Goal: Information Seeking & Learning: Learn about a topic

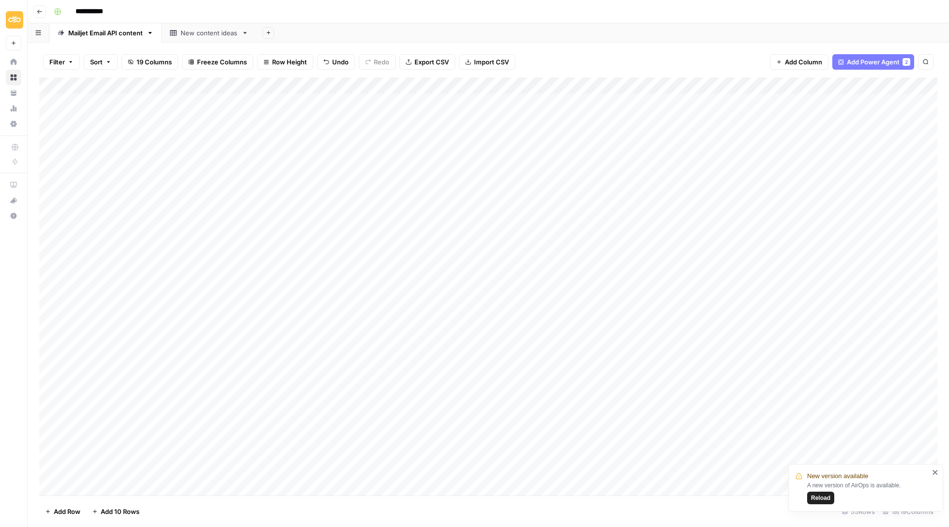
scroll to position [0, 1]
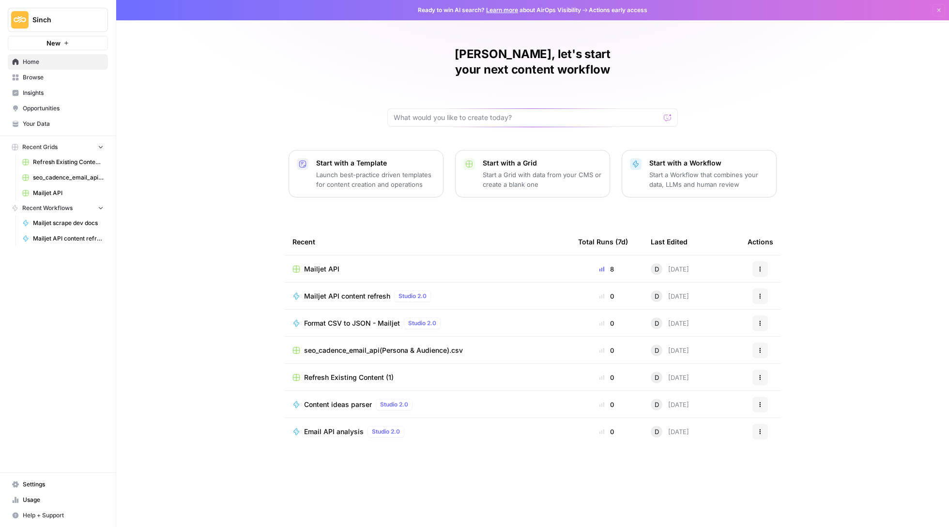
click at [45, 77] on span "Browse" at bounding box center [63, 77] width 81 height 9
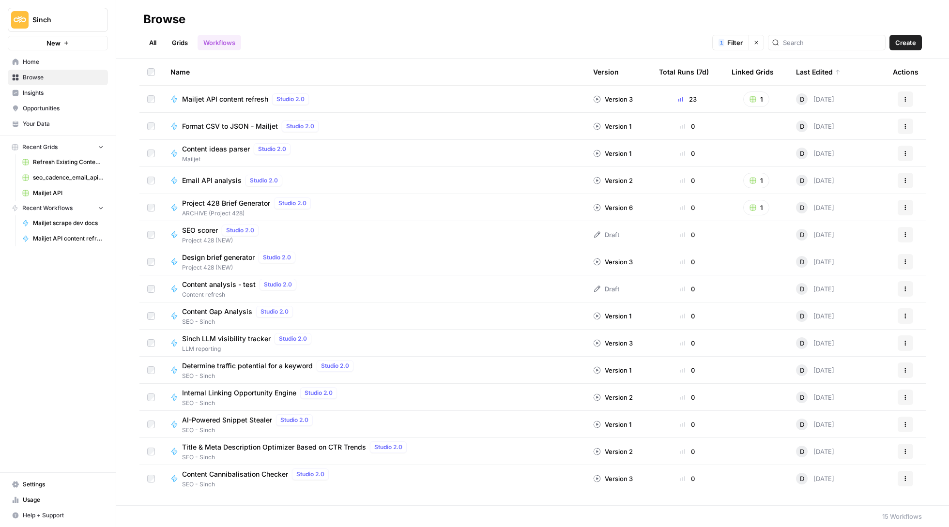
click at [222, 179] on span "Email API analysis" at bounding box center [212, 181] width 60 height 10
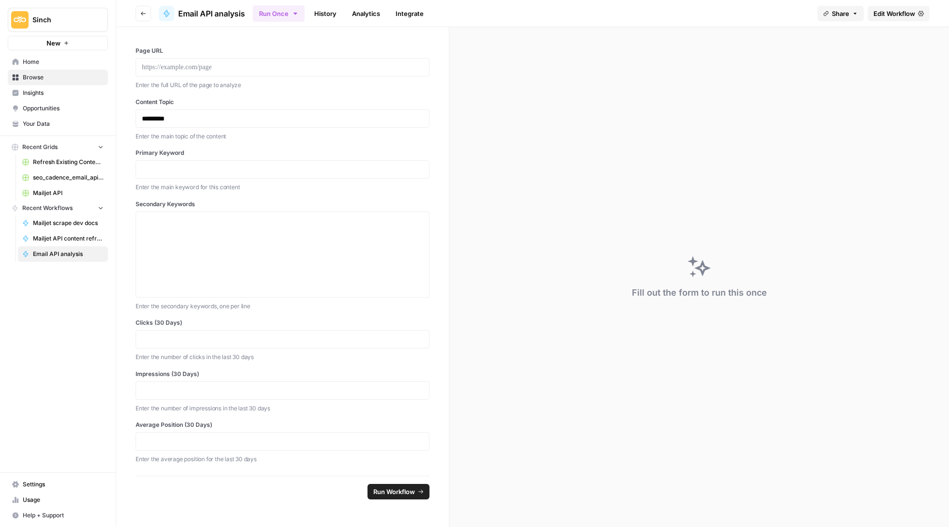
click at [154, 12] on header "Go back Email API analysis Run Once History Analytics Integrate Share Edit Work…" at bounding box center [532, 13] width 833 height 27
click at [140, 12] on icon "button" at bounding box center [143, 14] width 6 height 6
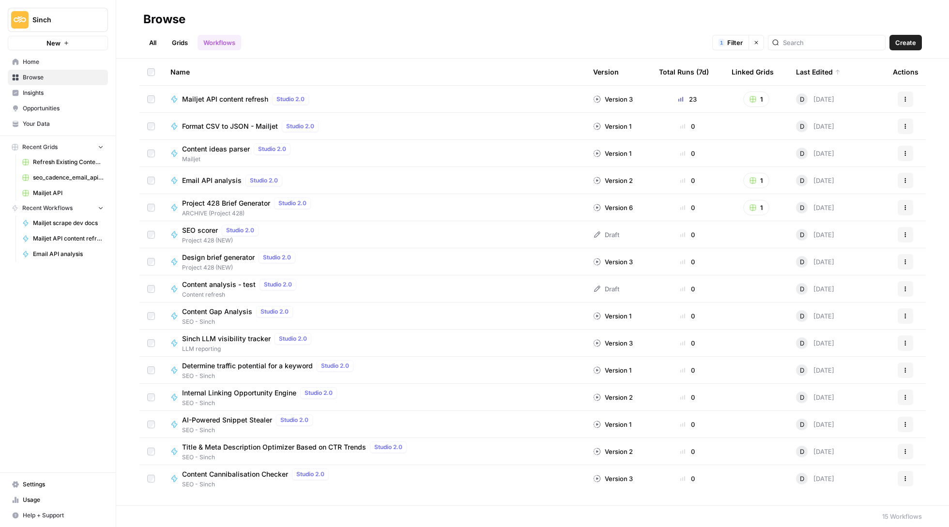
click at [156, 39] on link "All" at bounding box center [152, 42] width 19 height 15
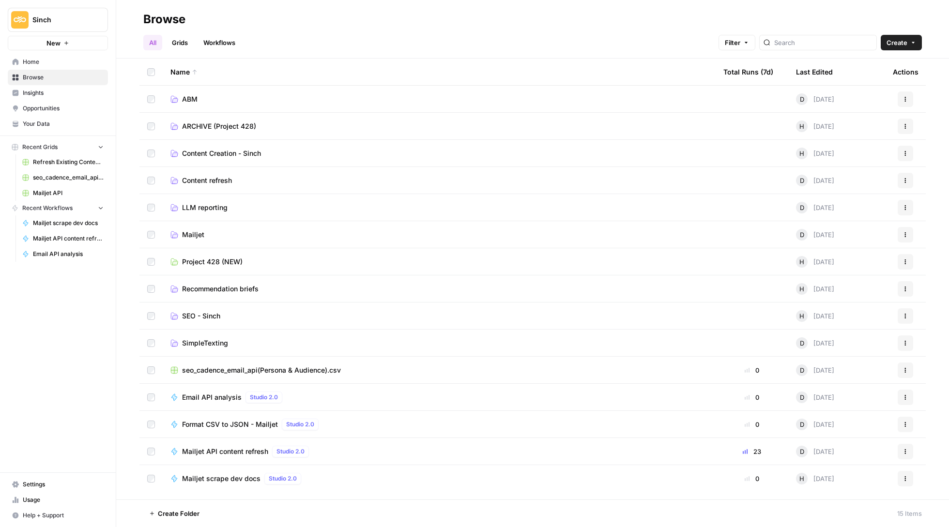
click at [209, 475] on span "Mailjet scrape dev docs" at bounding box center [221, 479] width 78 height 10
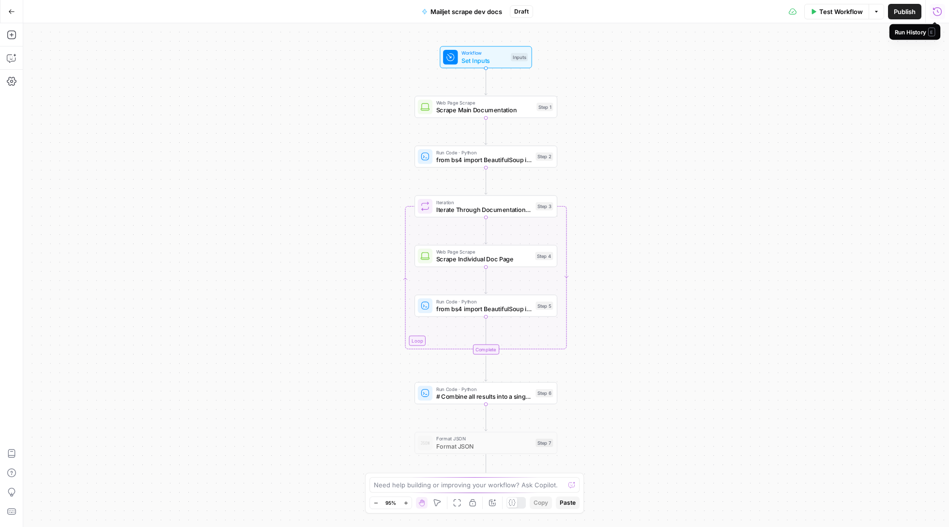
click at [938, 10] on icon "button" at bounding box center [938, 12] width 10 height 10
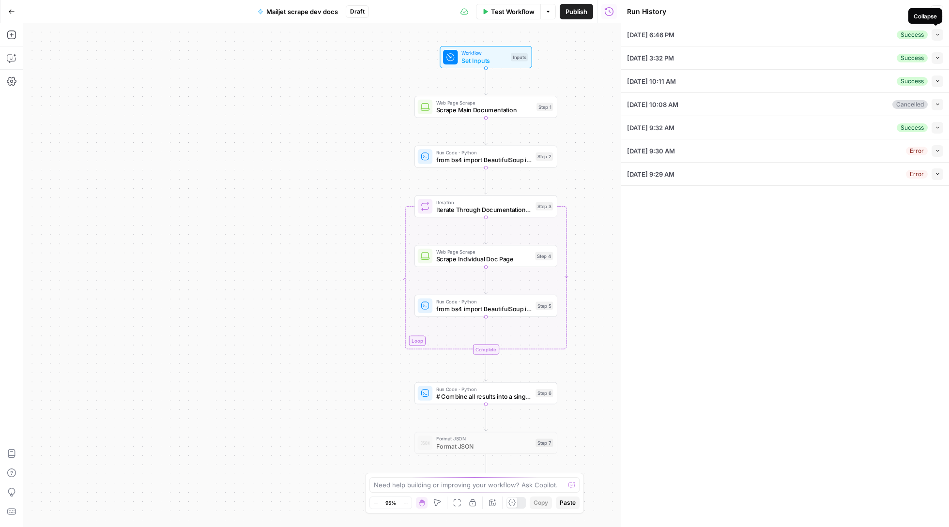
click at [940, 37] on icon "button" at bounding box center [937, 34] width 5 height 5
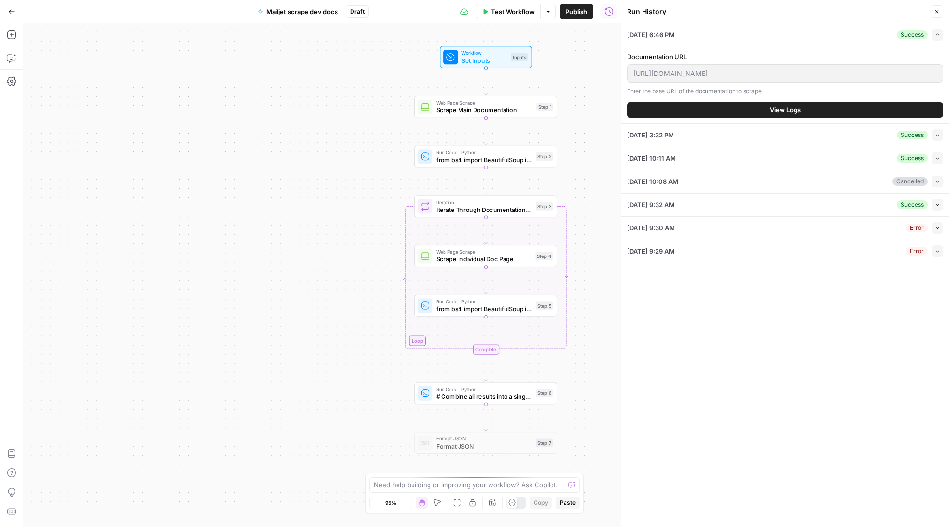
click at [702, 108] on button "View Logs" at bounding box center [785, 109] width 316 height 15
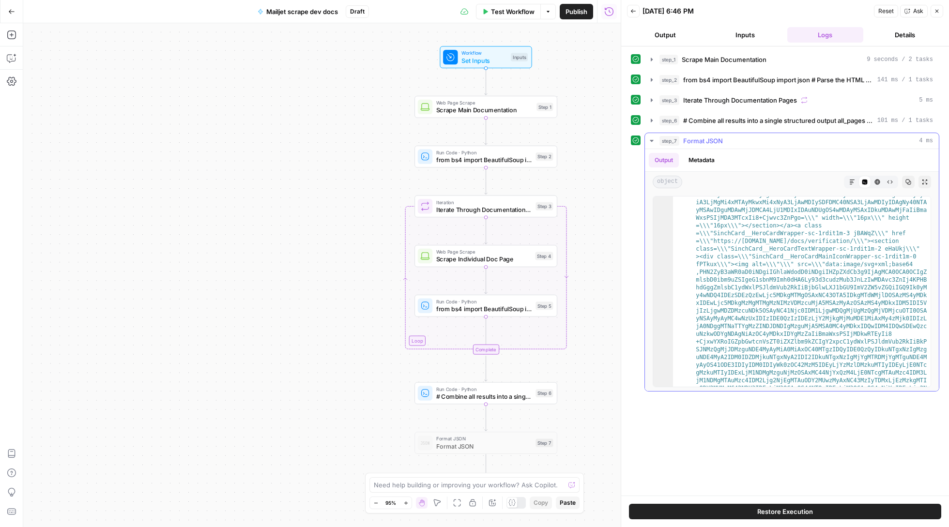
scroll to position [1990, 0]
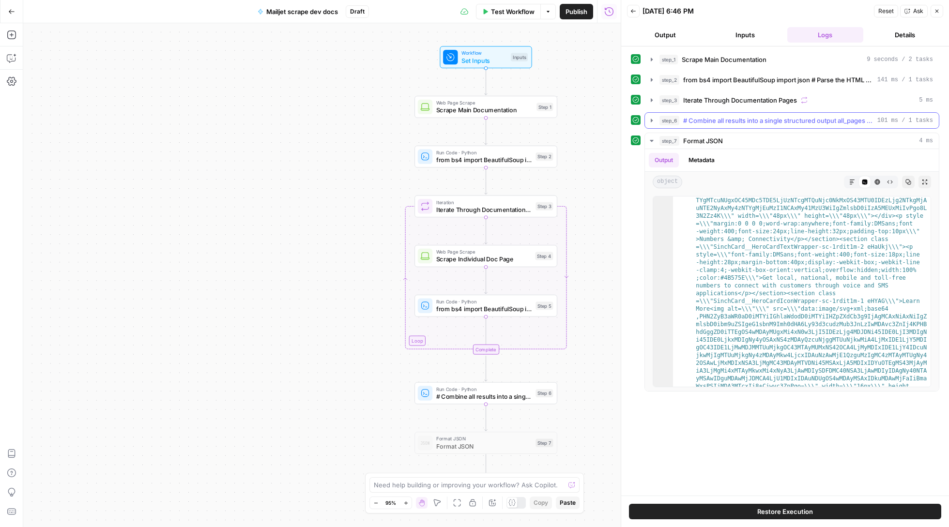
drag, startPoint x: 851, startPoint y: 253, endPoint x: 653, endPoint y: 128, distance: 233.9
click at [653, 128] on button "step_6 # Combine all results into a single structured output all_pages = step_3…" at bounding box center [792, 120] width 294 height 15
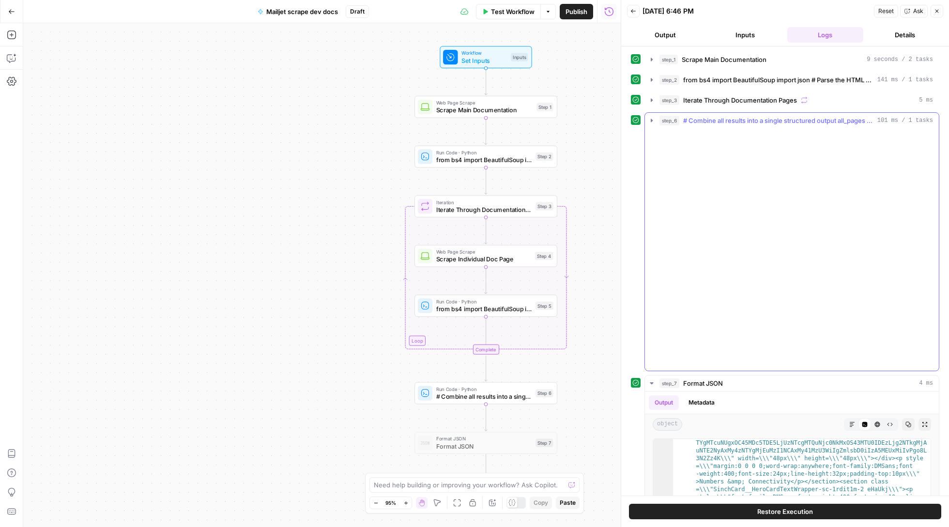
click at [653, 123] on icon "button" at bounding box center [652, 121] width 8 height 8
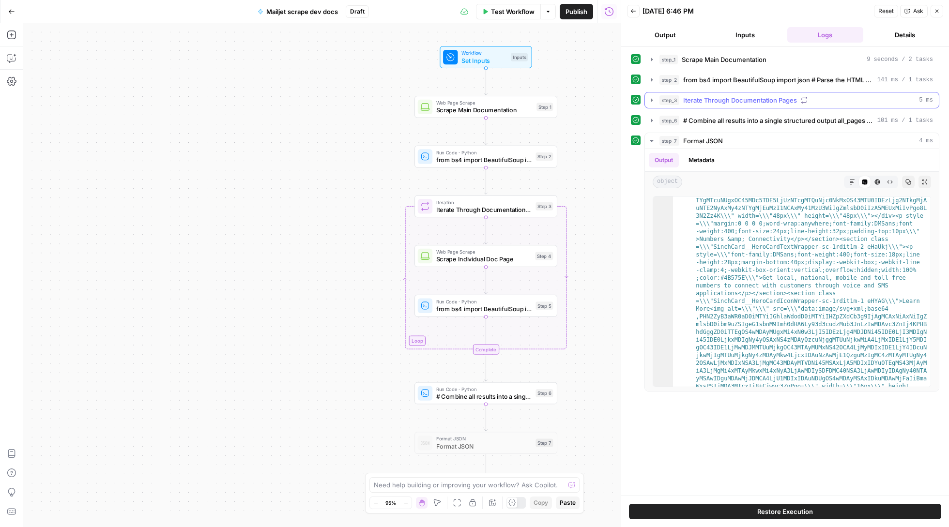
click at [653, 101] on icon "button" at bounding box center [652, 100] width 8 height 8
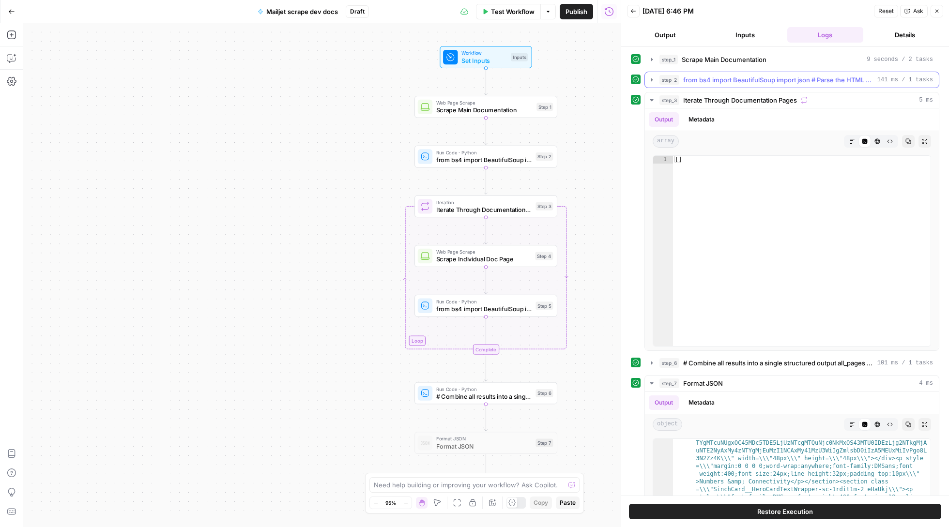
click at [653, 78] on icon "button" at bounding box center [652, 80] width 8 height 8
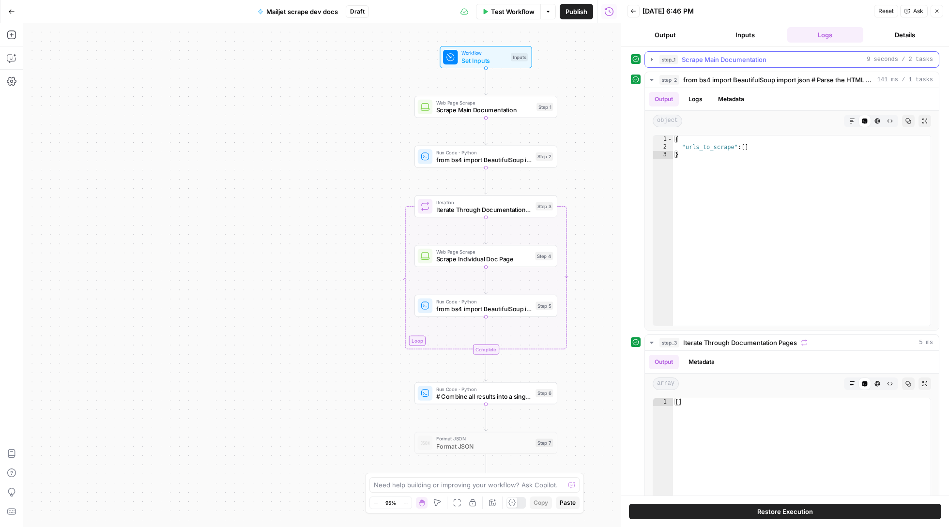
click at [653, 61] on icon "button" at bounding box center [652, 59] width 2 height 3
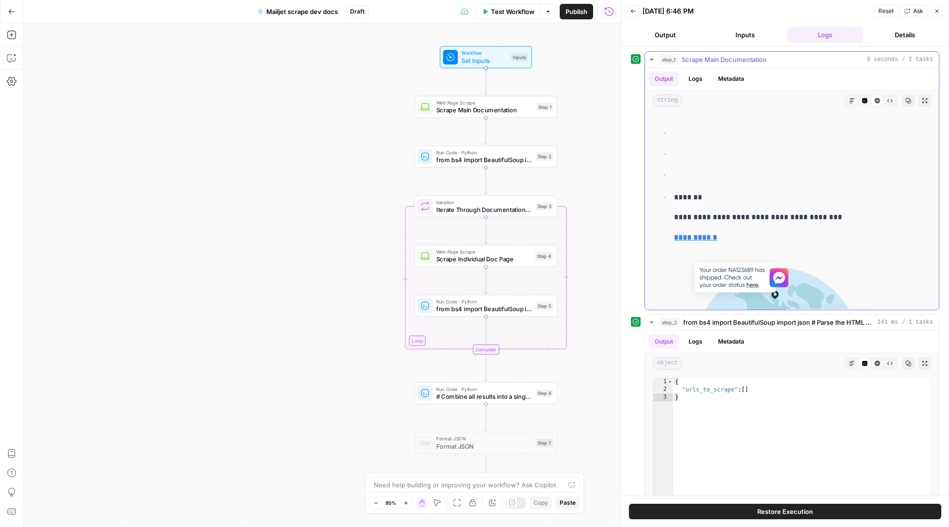
scroll to position [0, 0]
click at [653, 59] on icon "button" at bounding box center [652, 60] width 8 height 8
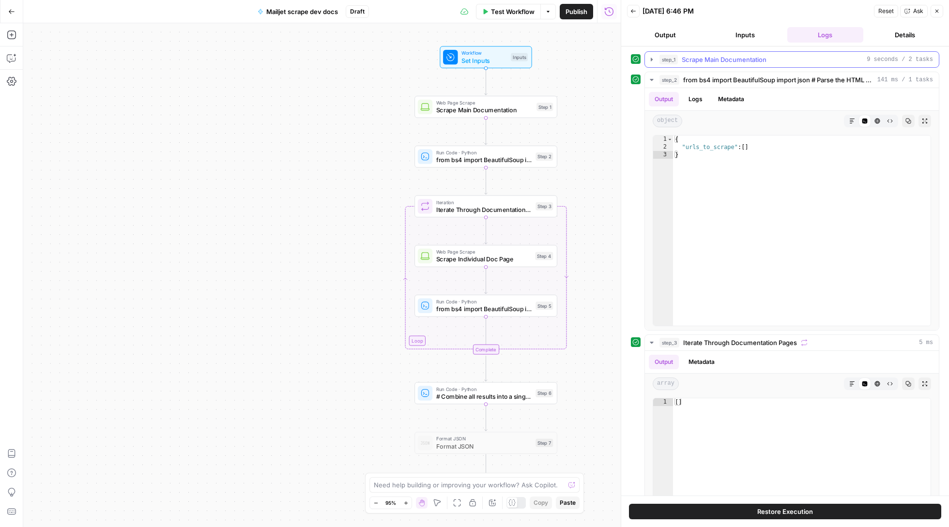
click at [653, 55] on button "step_1 Scrape Main Documentation 9 seconds / 2 tasks" at bounding box center [792, 59] width 294 height 15
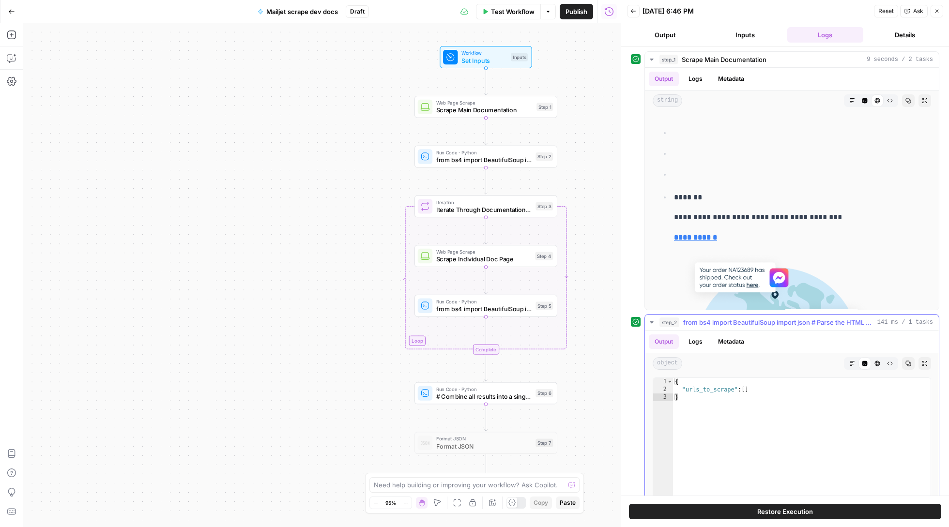
click at [653, 324] on icon "button" at bounding box center [652, 323] width 8 height 8
click at [908, 39] on button "Details" at bounding box center [905, 34] width 76 height 15
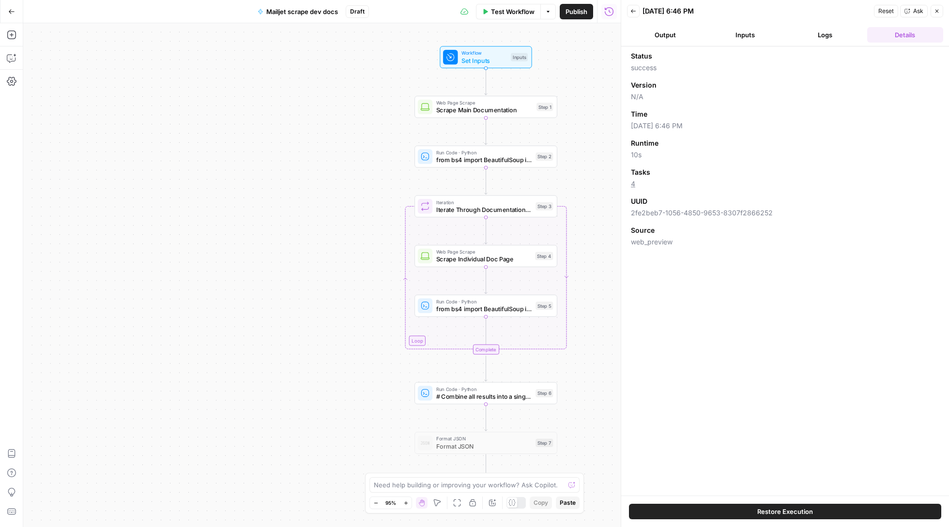
click at [636, 2] on header "Back [DATE] 6:46 PM Reset Ask Close Output Inputs Logs Details" at bounding box center [785, 23] width 328 height 46
click at [636, 5] on button "Back" at bounding box center [633, 11] width 13 height 13
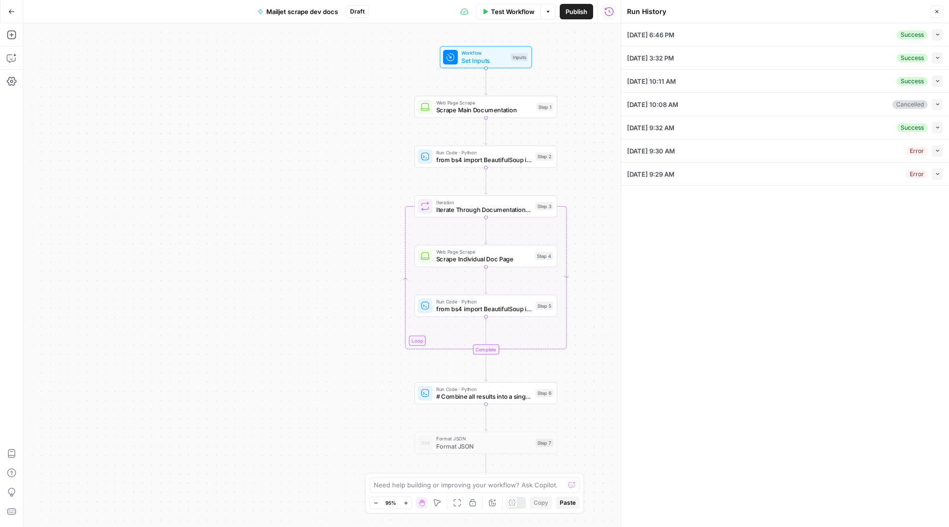
click at [941, 127] on button "Collapse" at bounding box center [938, 128] width 12 height 12
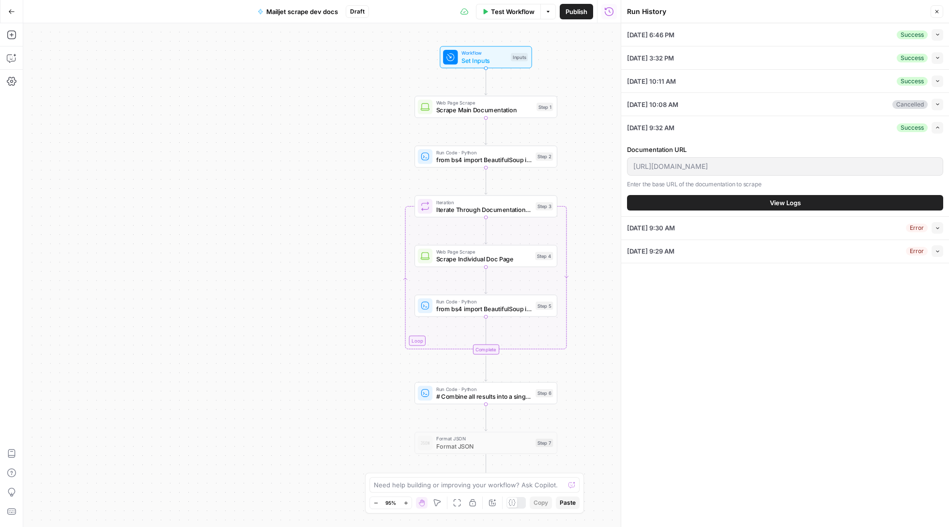
click at [747, 205] on button "View Logs" at bounding box center [785, 202] width 316 height 15
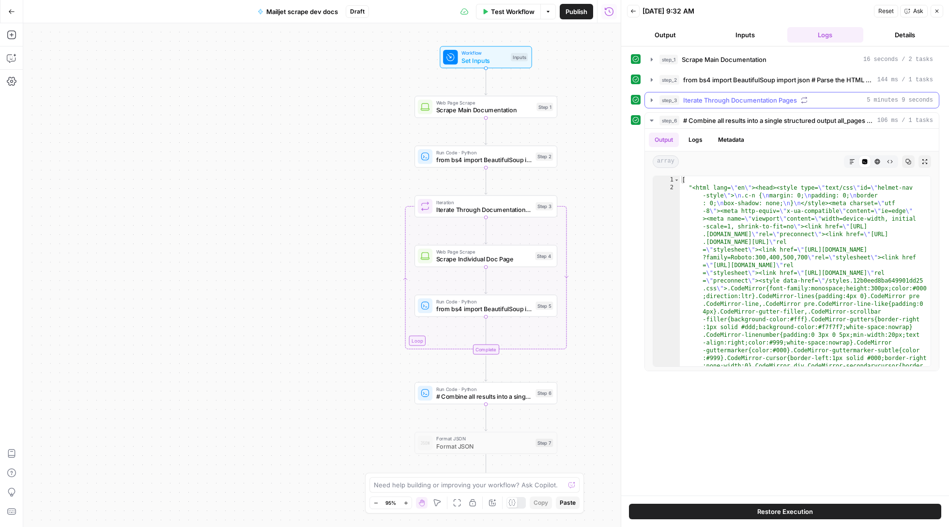
click at [656, 95] on button "step_3 Iterate Through Documentation Pages 5 minutes 9 seconds" at bounding box center [792, 99] width 294 height 15
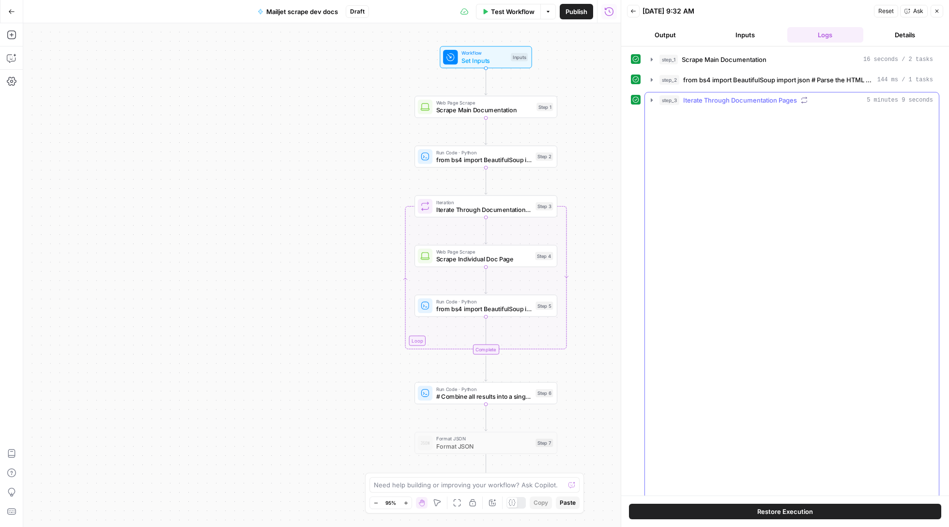
click at [653, 101] on icon "button" at bounding box center [652, 99] width 2 height 3
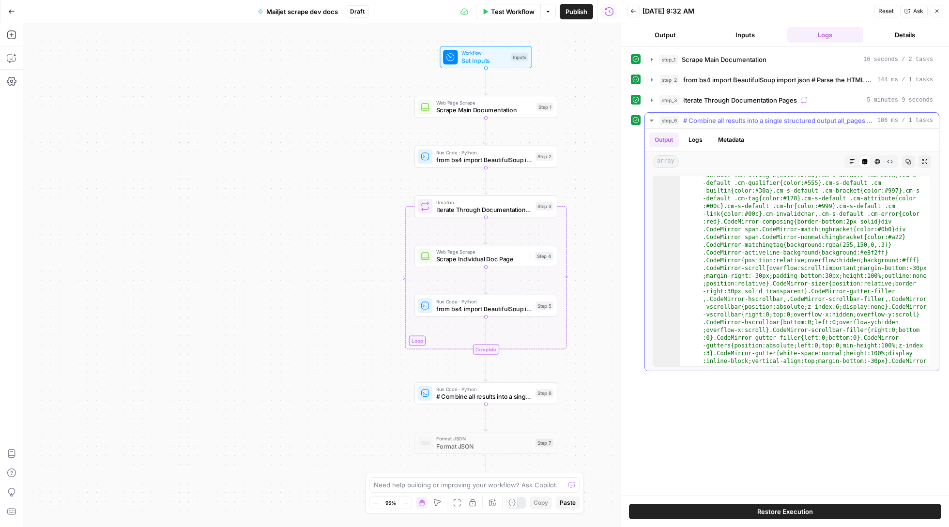
scroll to position [369, 0]
click at [695, 140] on button "Logs" at bounding box center [696, 140] width 26 height 15
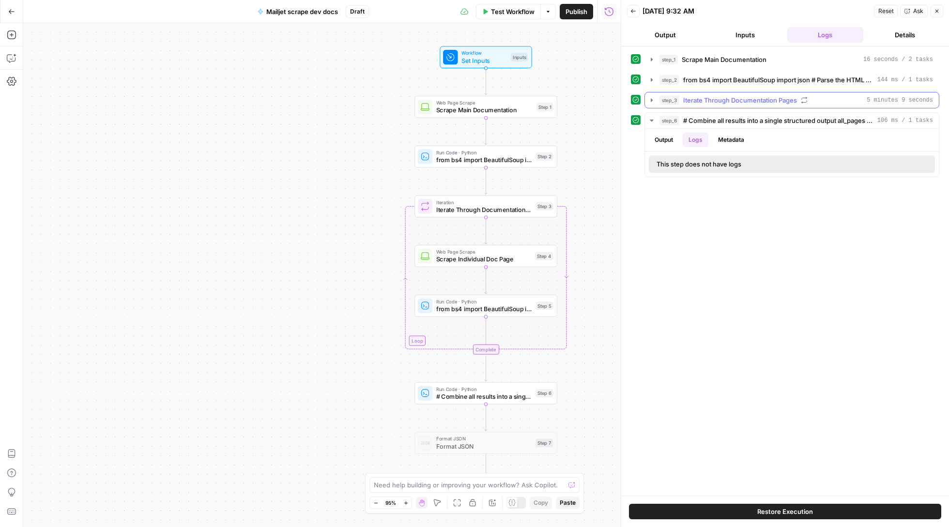
click at [655, 97] on button "step_3 Iterate Through Documentation Pages 5 minutes 9 seconds" at bounding box center [792, 99] width 294 height 15
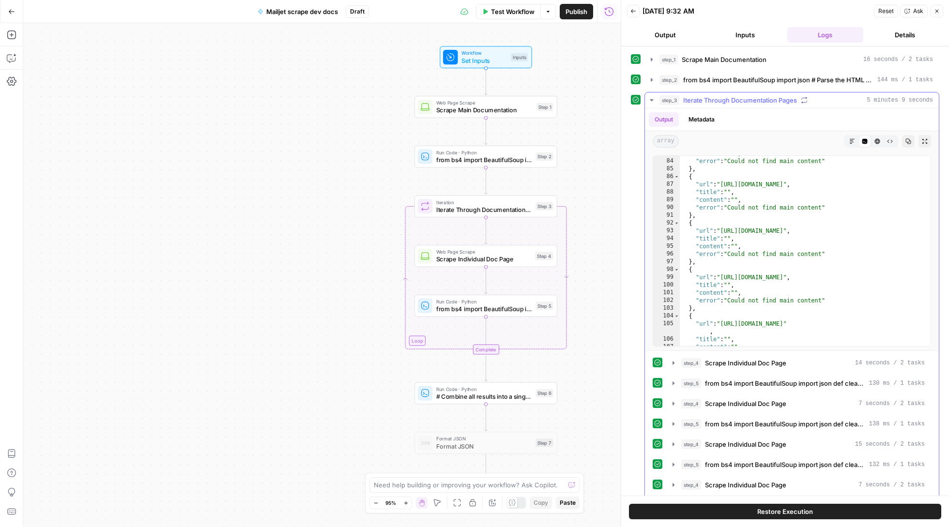
scroll to position [664, 0]
click at [671, 361] on icon "button" at bounding box center [674, 363] width 8 height 8
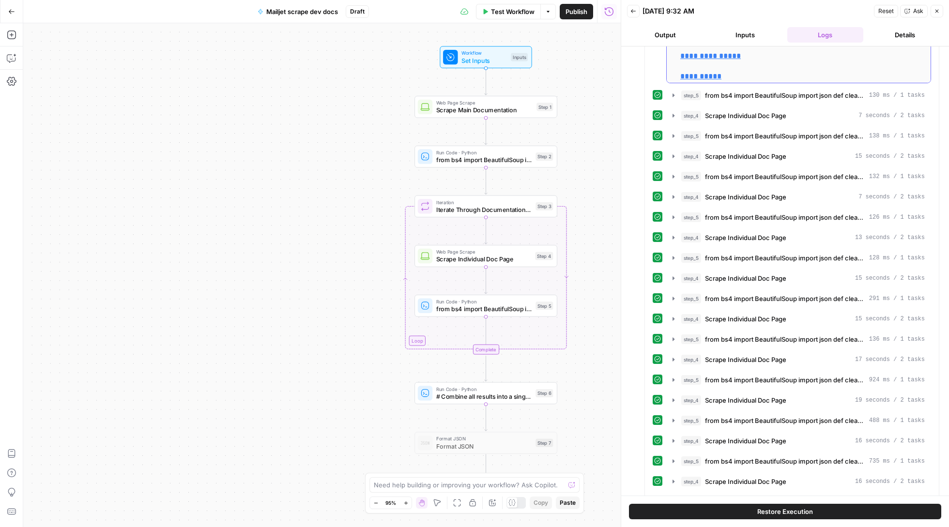
scroll to position [559, 0]
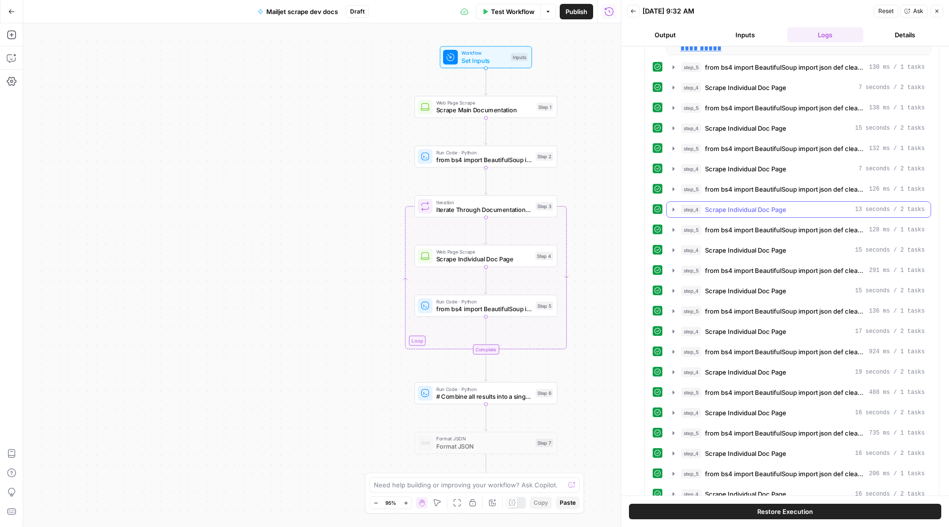
click at [675, 212] on icon "button" at bounding box center [674, 210] width 8 height 8
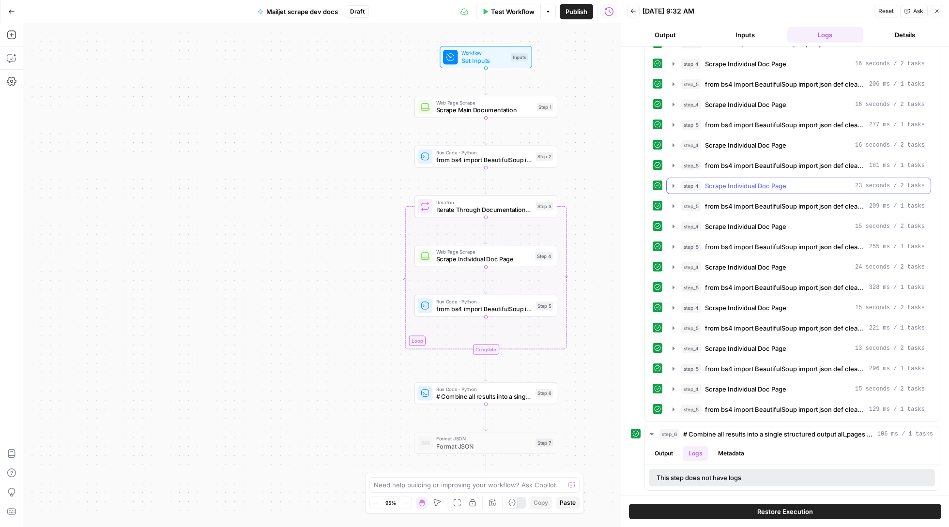
scroll to position [1206, 0]
click at [676, 224] on icon "button" at bounding box center [674, 227] width 8 height 8
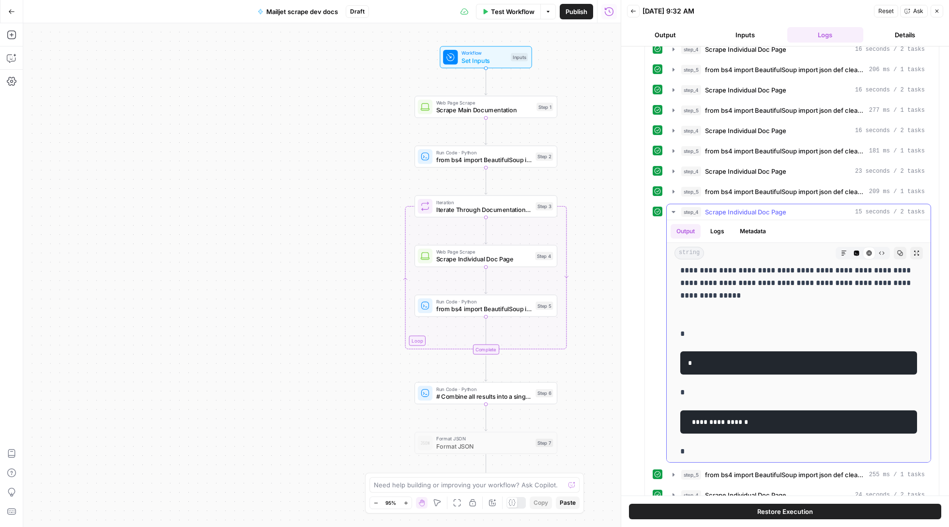
scroll to position [3053, 0]
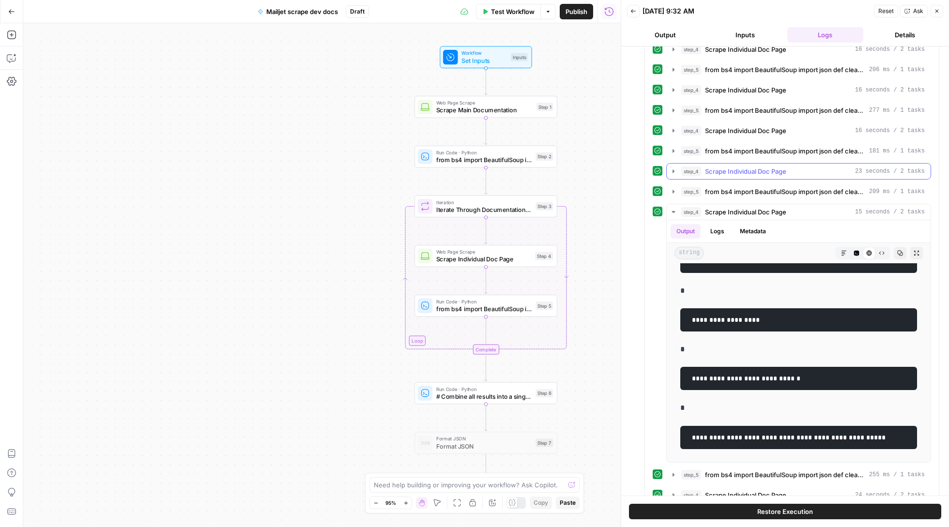
click at [672, 175] on icon "button" at bounding box center [674, 172] width 8 height 8
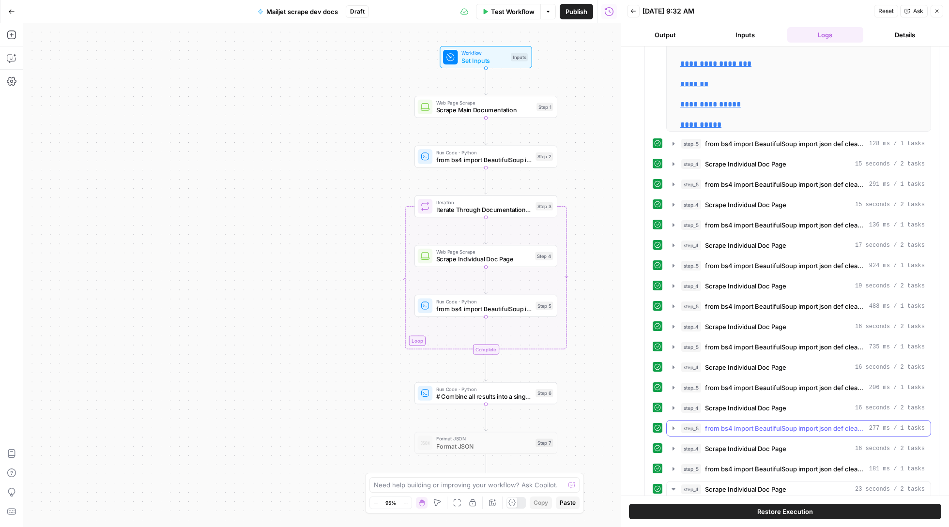
scroll to position [2346, 0]
click at [673, 166] on icon "button" at bounding box center [674, 163] width 2 height 3
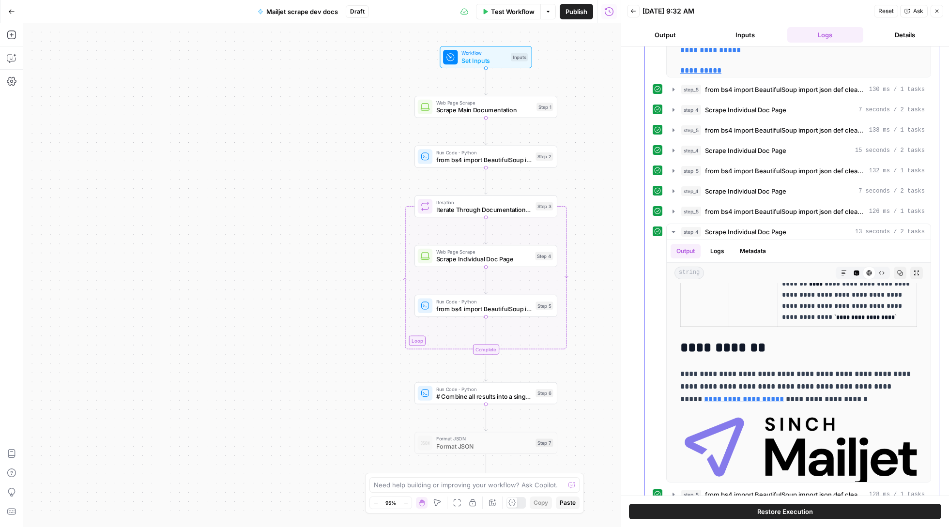
scroll to position [501, 0]
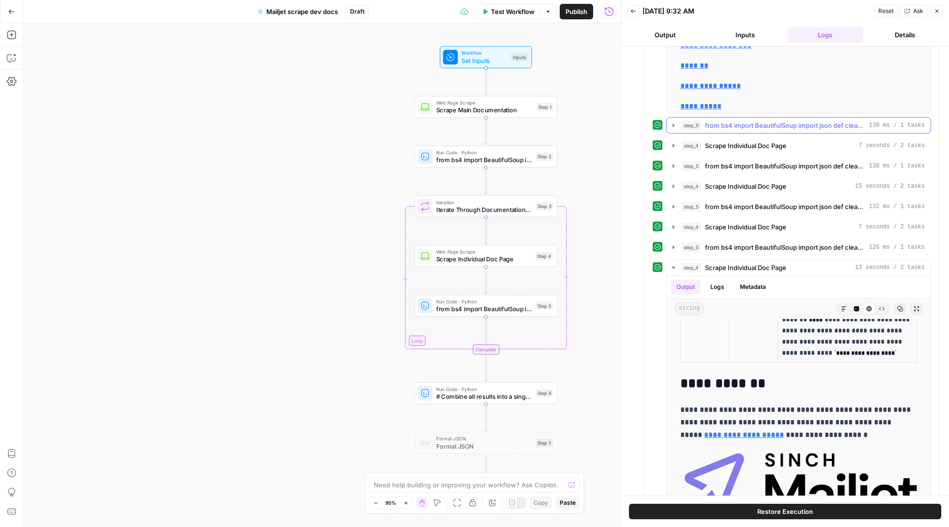
click at [675, 126] on icon "button" at bounding box center [674, 126] width 8 height 8
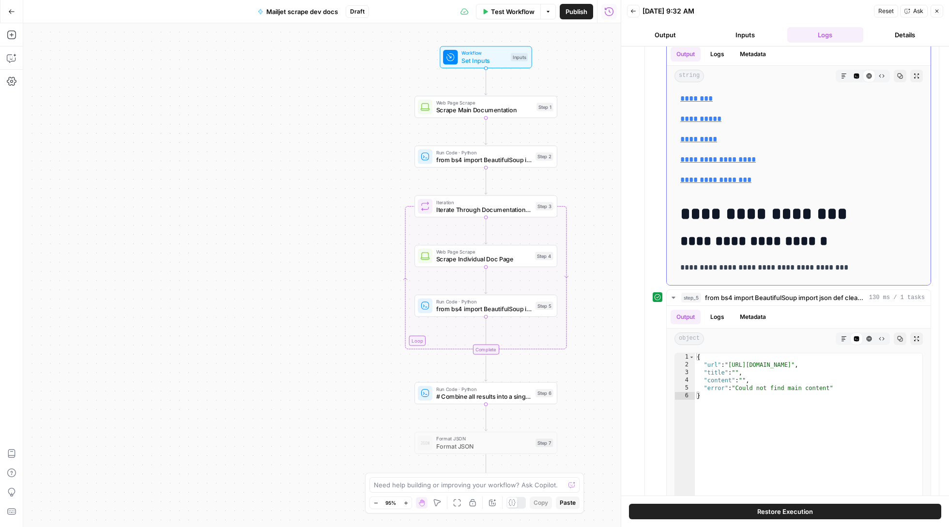
scroll to position [1141, 0]
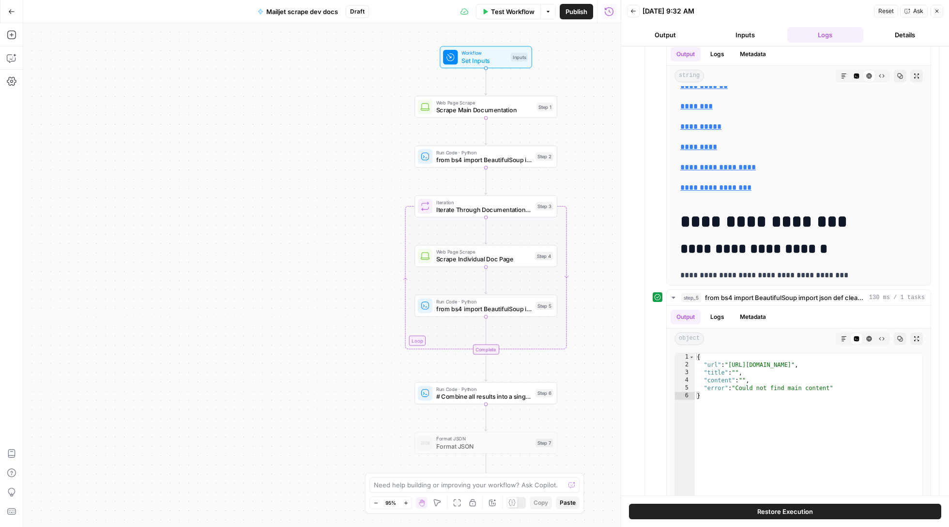
click at [633, 11] on icon "button" at bounding box center [633, 11] width 6 height 6
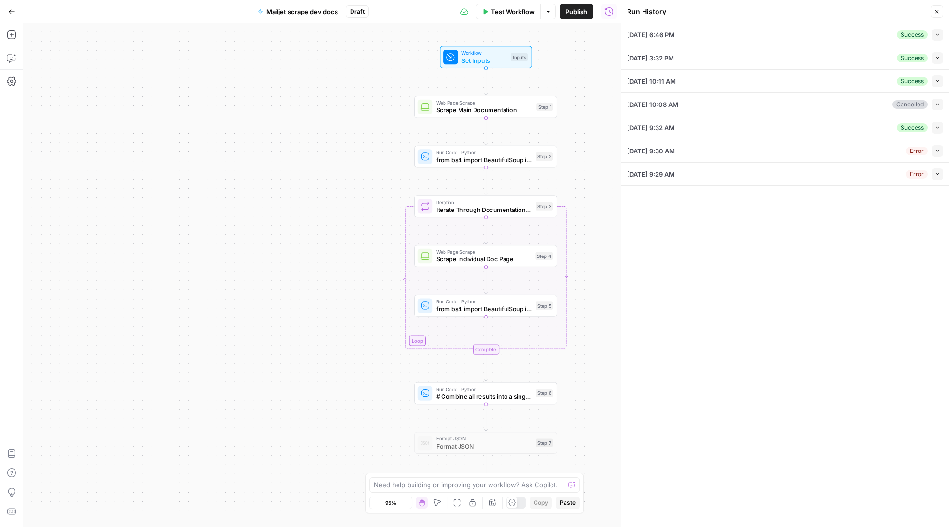
click at [935, 32] on icon "button" at bounding box center [937, 34] width 5 height 5
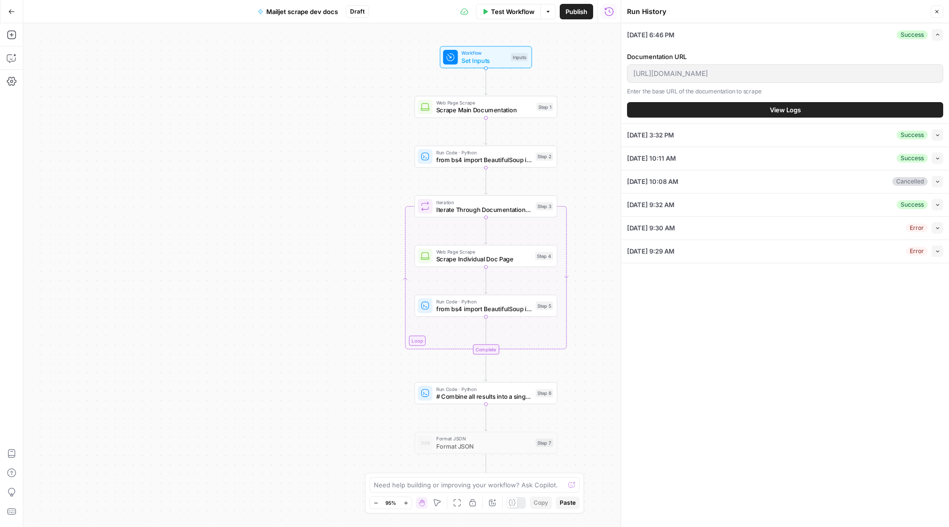
click at [779, 108] on span "View Logs" at bounding box center [785, 110] width 31 height 10
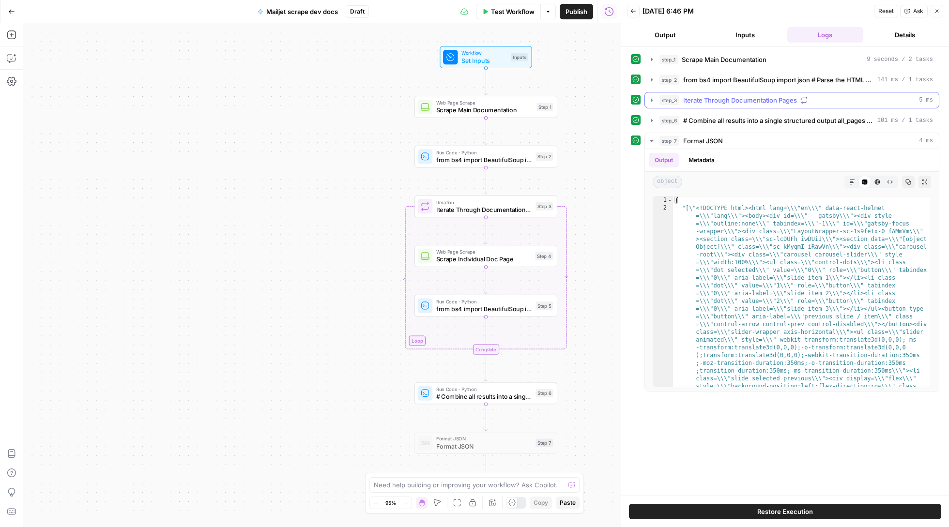
click at [653, 102] on icon "button" at bounding box center [652, 99] width 2 height 3
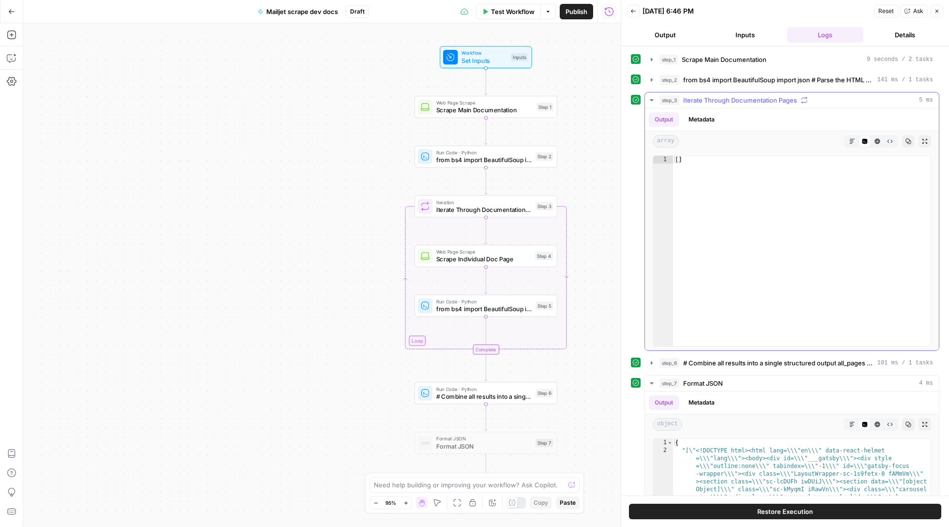
click at [851, 141] on icon "button" at bounding box center [852, 141] width 6 height 6
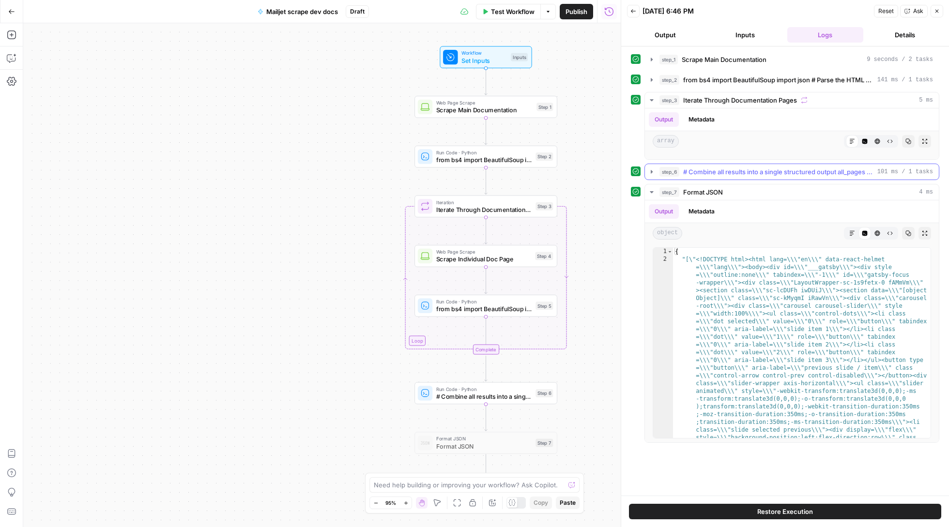
click at [654, 165] on div "step_6 # Combine all results into a single structured output all_pages = step_3…" at bounding box center [792, 172] width 295 height 16
click at [652, 169] on button "step_6 # Combine all results into a single structured output all_pages = step_3…" at bounding box center [792, 171] width 294 height 15
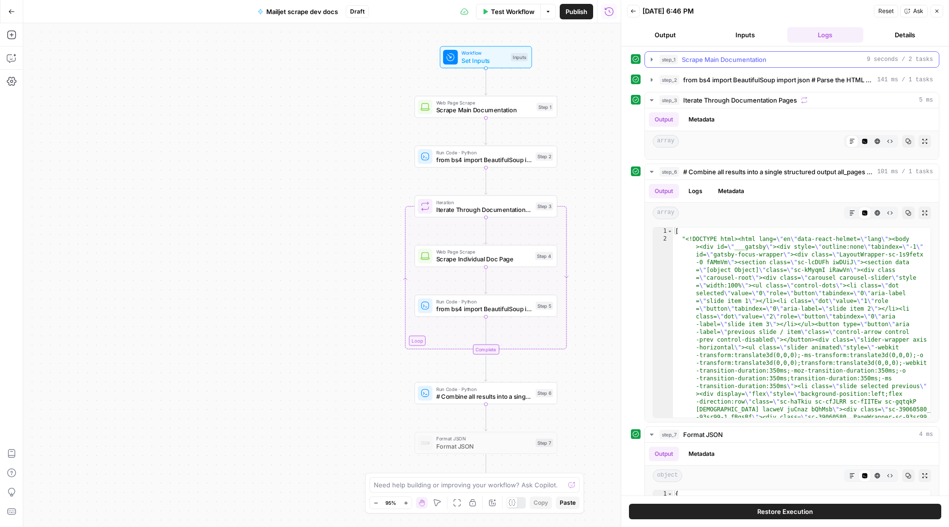
click at [661, 55] on span "step_1" at bounding box center [669, 60] width 18 height 10
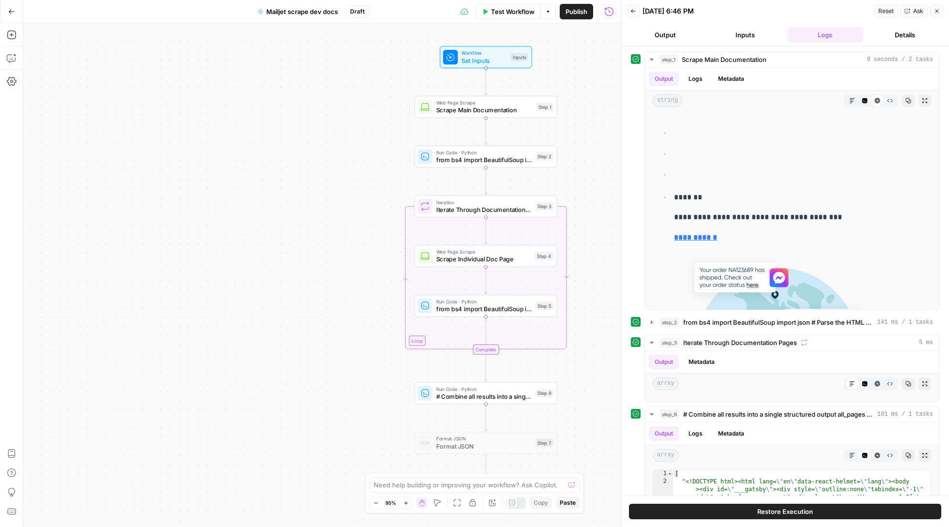
click at [758, 31] on button "Inputs" at bounding box center [745, 34] width 76 height 15
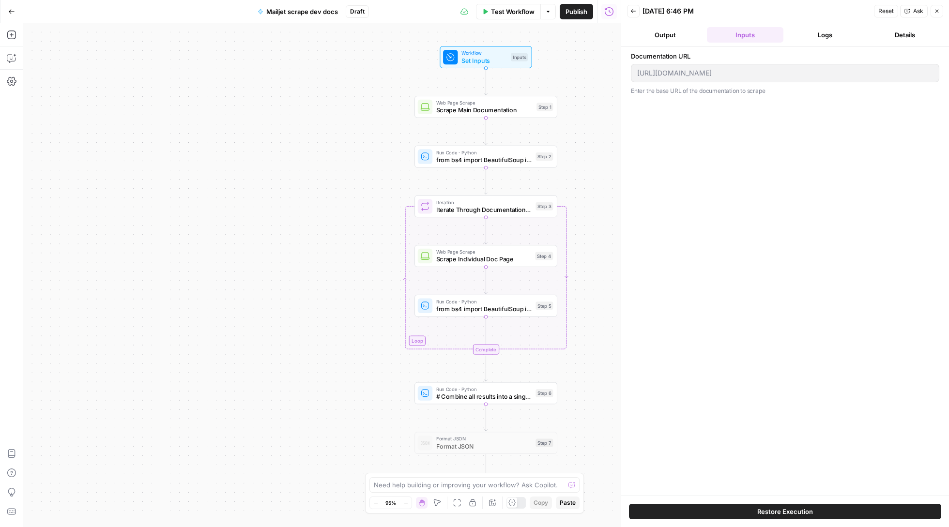
click at [711, 68] on input "[URL][DOMAIN_NAME]" at bounding box center [785, 73] width 296 height 10
click at [514, 12] on span "Test Workflow" at bounding box center [513, 12] width 44 height 10
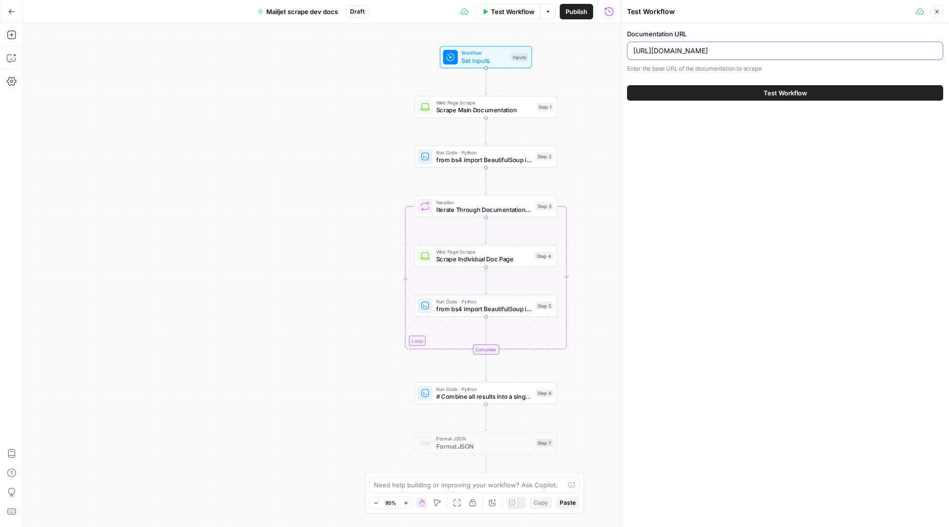
click at [701, 50] on input "[URL][DOMAIN_NAME]" at bounding box center [785, 51] width 304 height 10
paste input "docs/sms"
type input "[URL][DOMAIN_NAME]"
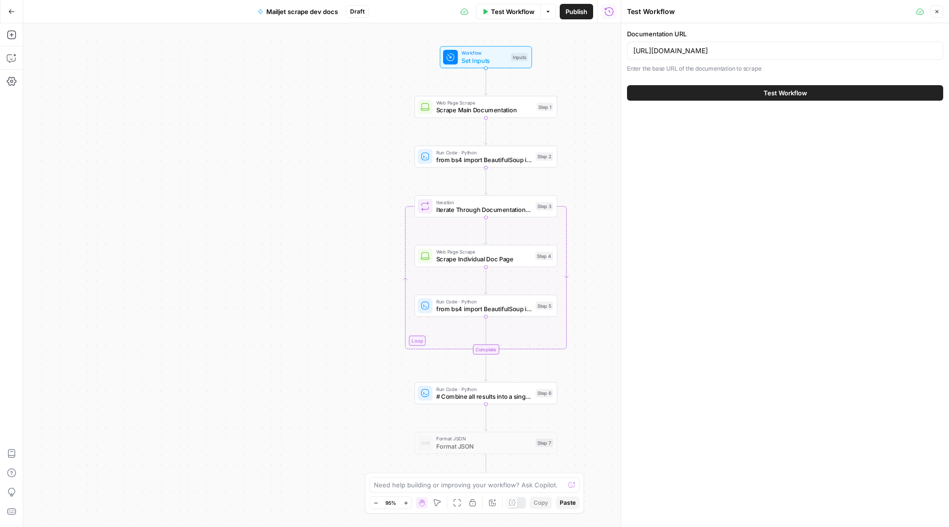
click at [726, 92] on button "Test Workflow" at bounding box center [785, 92] width 316 height 15
click at [753, 92] on button "Test Workflow" at bounding box center [785, 92] width 316 height 15
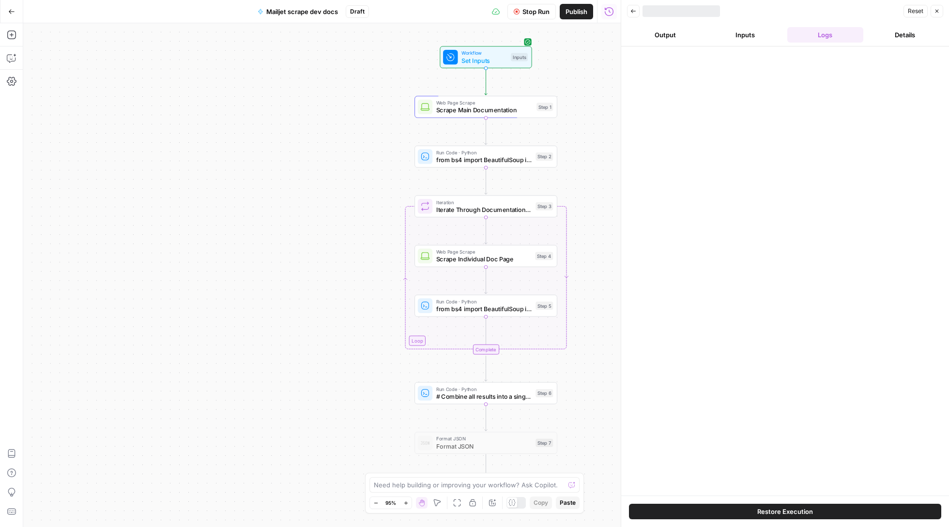
click at [477, 115] on div "Web Page Scrape Scrape Main Documentation Step 1 Copy step Delete step Add Note…" at bounding box center [486, 107] width 143 height 22
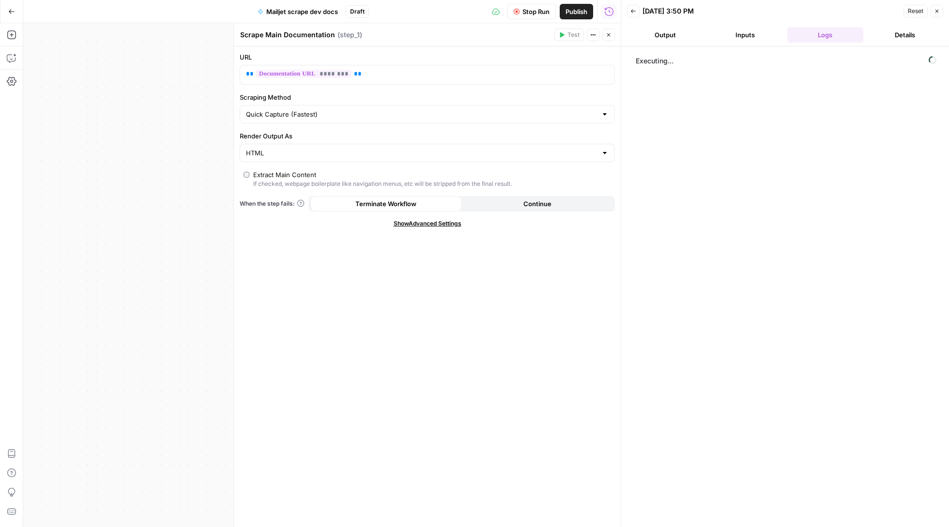
click at [667, 36] on button "Output" at bounding box center [665, 34] width 76 height 15
click at [761, 34] on button "Inputs" at bounding box center [745, 34] width 76 height 15
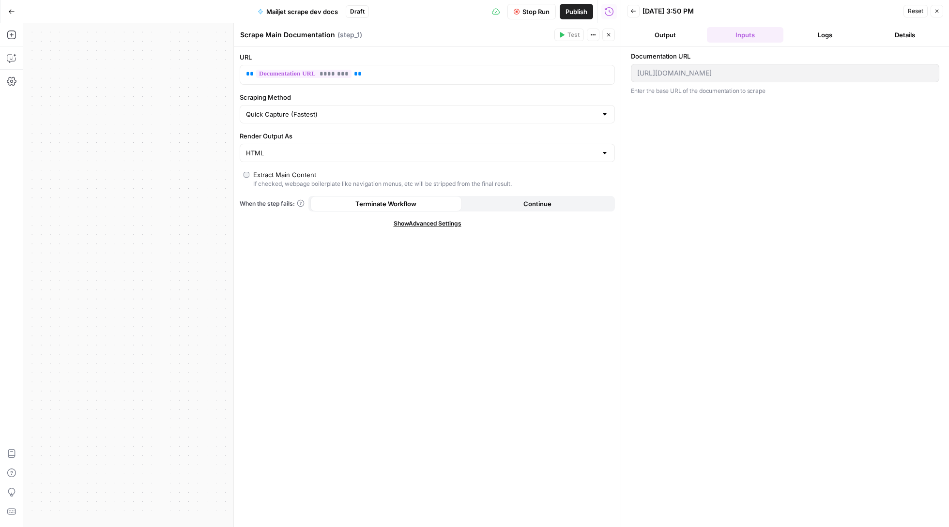
click at [824, 36] on button "Logs" at bounding box center [825, 34] width 76 height 15
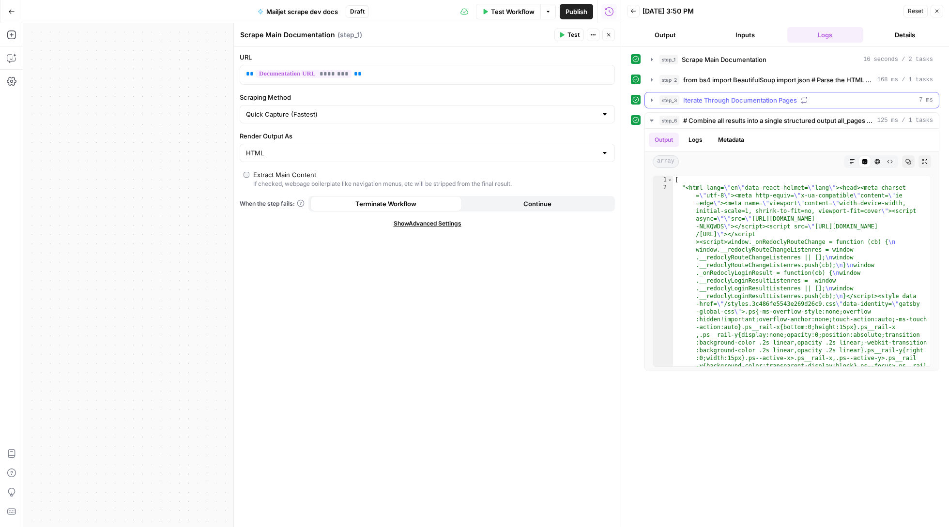
click at [651, 102] on icon "button" at bounding box center [652, 100] width 8 height 8
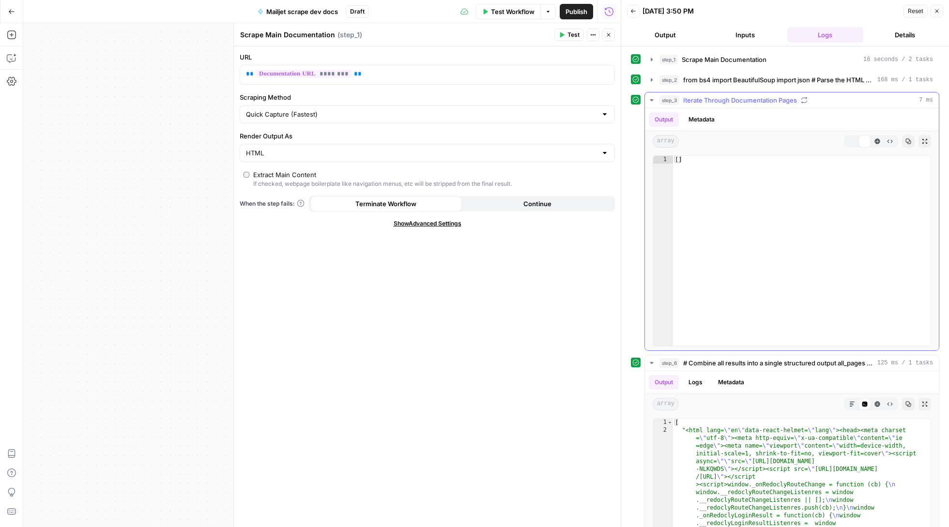
click at [651, 102] on icon "button" at bounding box center [652, 100] width 8 height 8
click at [651, 76] on button "step_2 from bs4 import BeautifulSoup import json # Parse the HTML content soup …" at bounding box center [792, 79] width 294 height 15
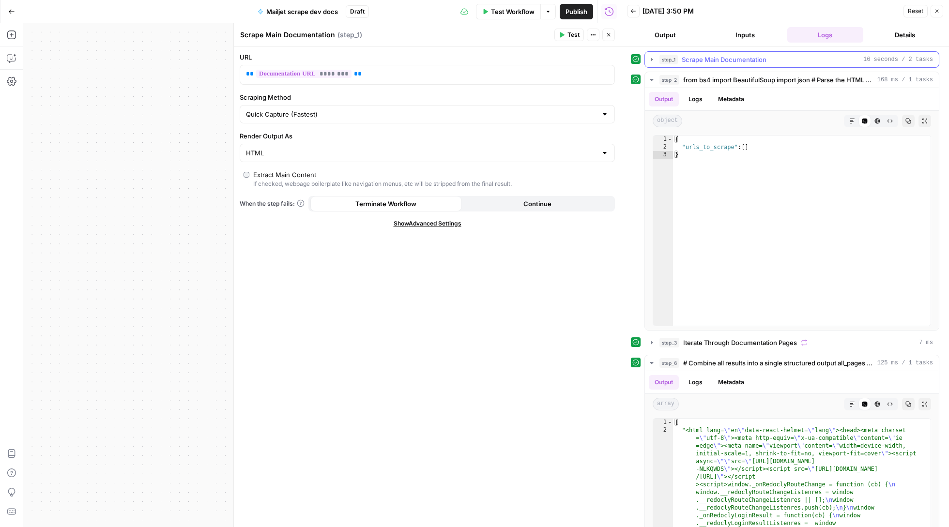
click at [651, 62] on icon "button" at bounding box center [652, 60] width 8 height 8
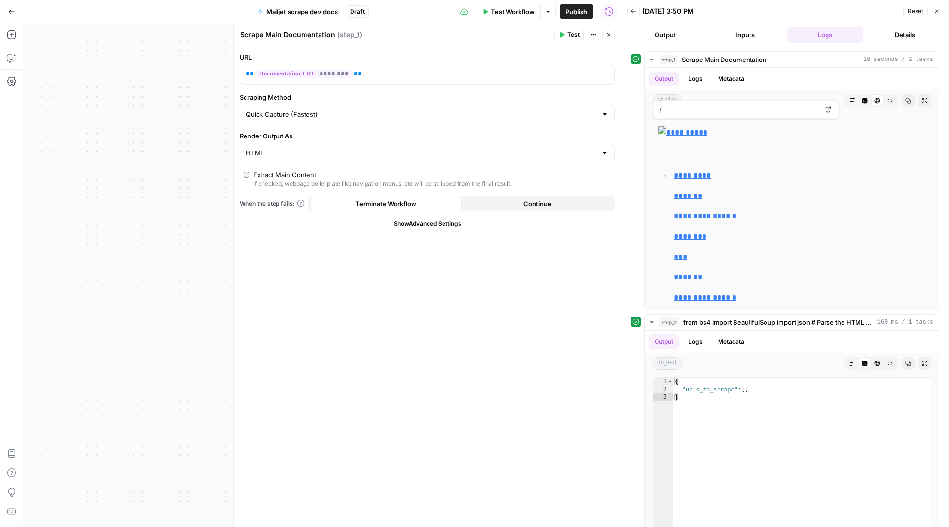
click at [16, 10] on button "Go Back" at bounding box center [11, 11] width 17 height 17
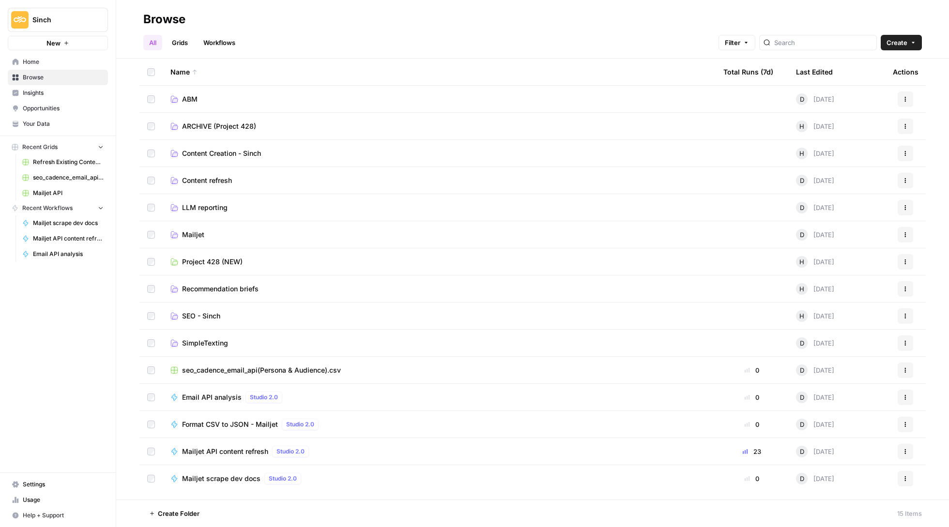
click at [84, 59] on span "Home" at bounding box center [63, 62] width 81 height 9
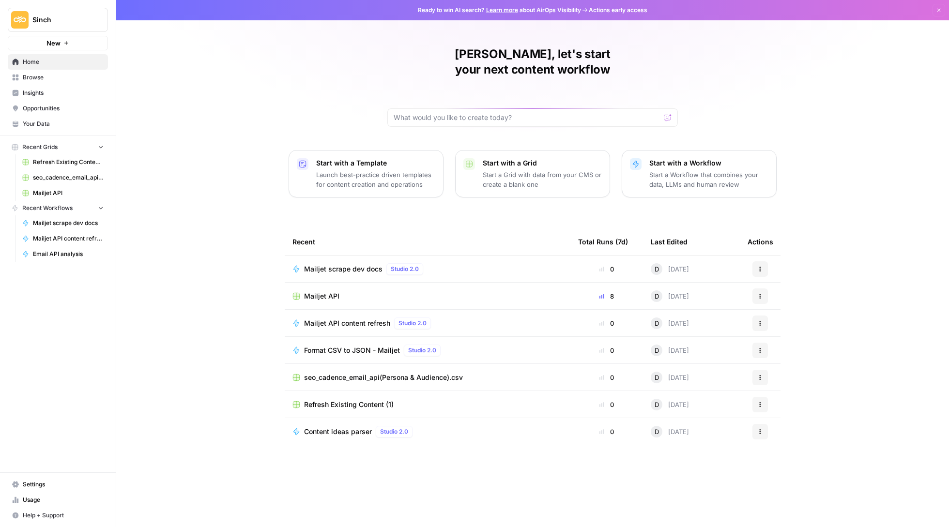
click at [61, 126] on span "Your Data" at bounding box center [63, 124] width 81 height 9
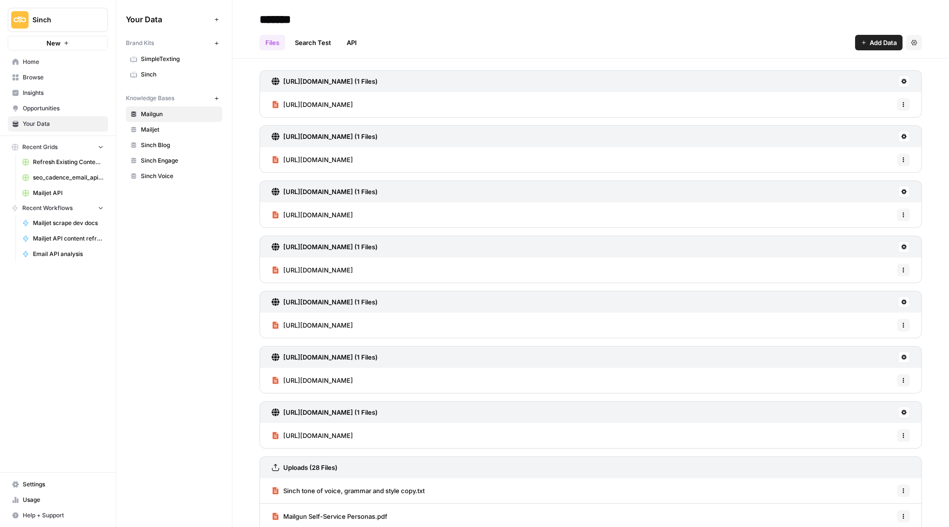
click at [185, 72] on span "Sinch" at bounding box center [179, 74] width 77 height 9
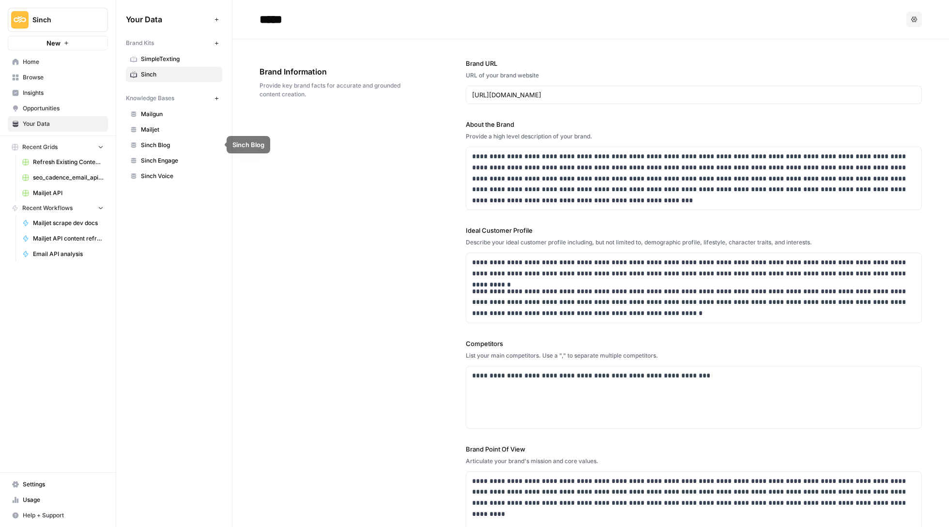
click at [215, 97] on icon "button" at bounding box center [216, 98] width 5 height 5
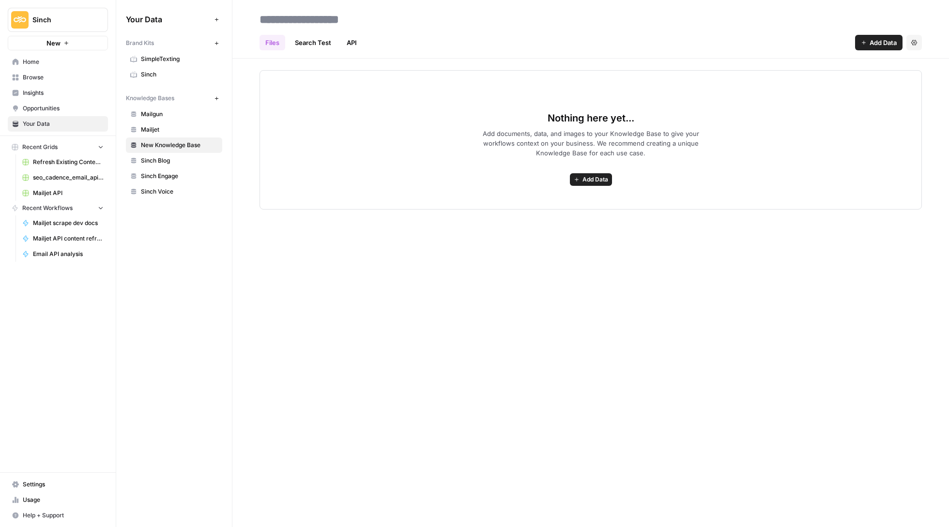
click at [318, 38] on link "Search Test" at bounding box center [313, 42] width 48 height 15
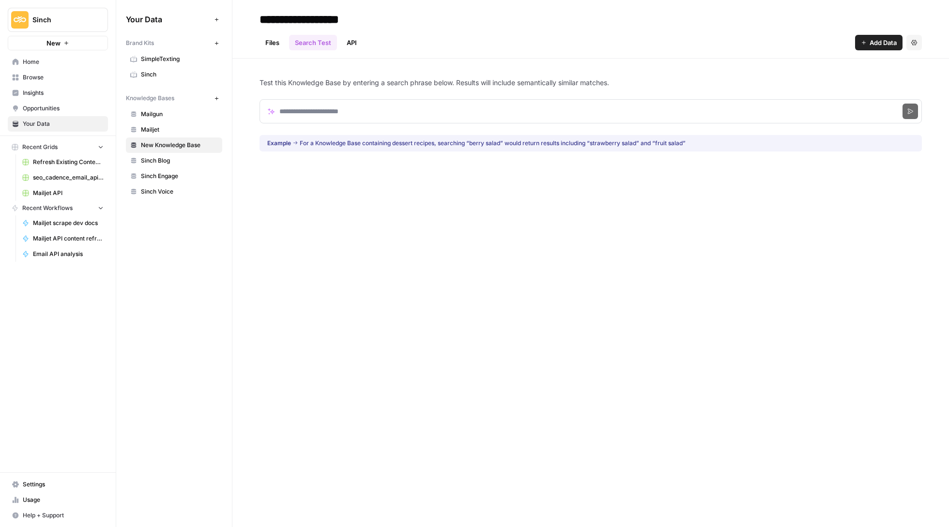
click at [353, 45] on link "API" at bounding box center [352, 42] width 22 height 15
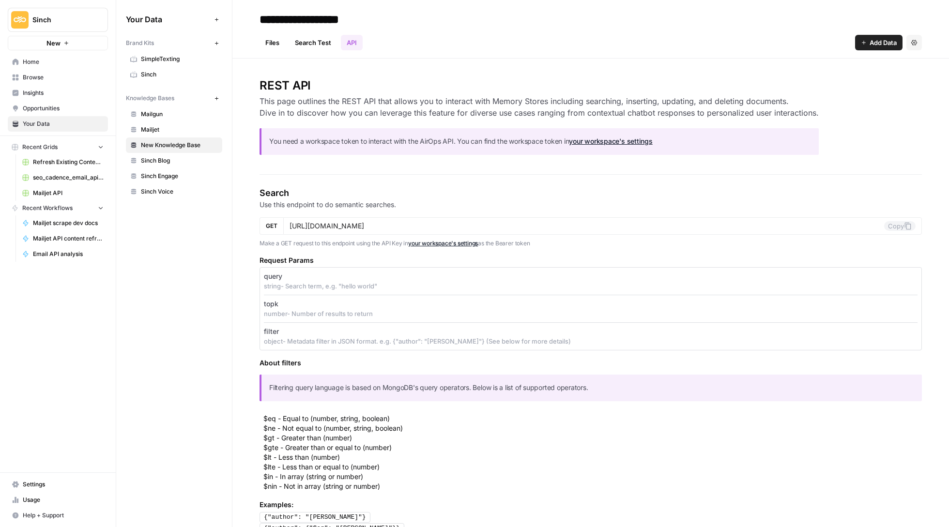
click at [175, 74] on span "Sinch" at bounding box center [179, 74] width 77 height 9
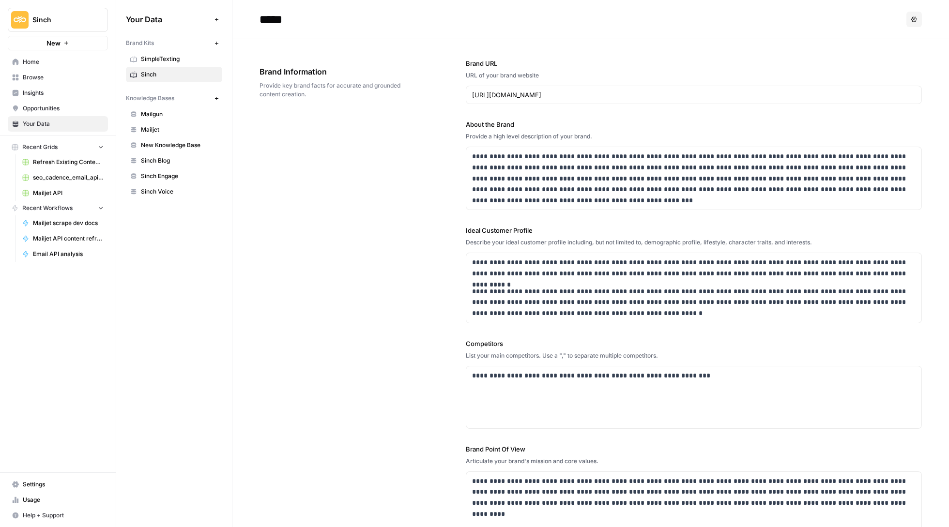
click at [50, 481] on span "Settings" at bounding box center [63, 484] width 81 height 9
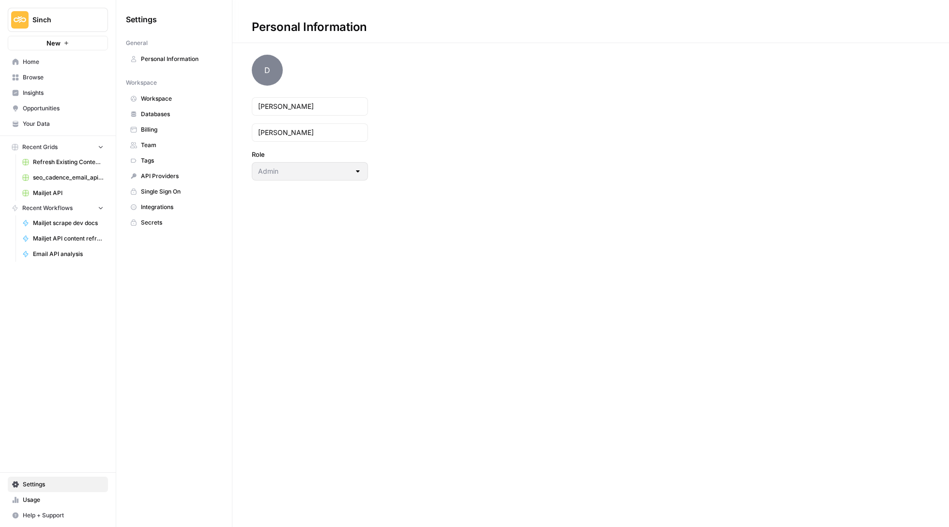
click at [167, 111] on span "Databases" at bounding box center [179, 114] width 77 height 9
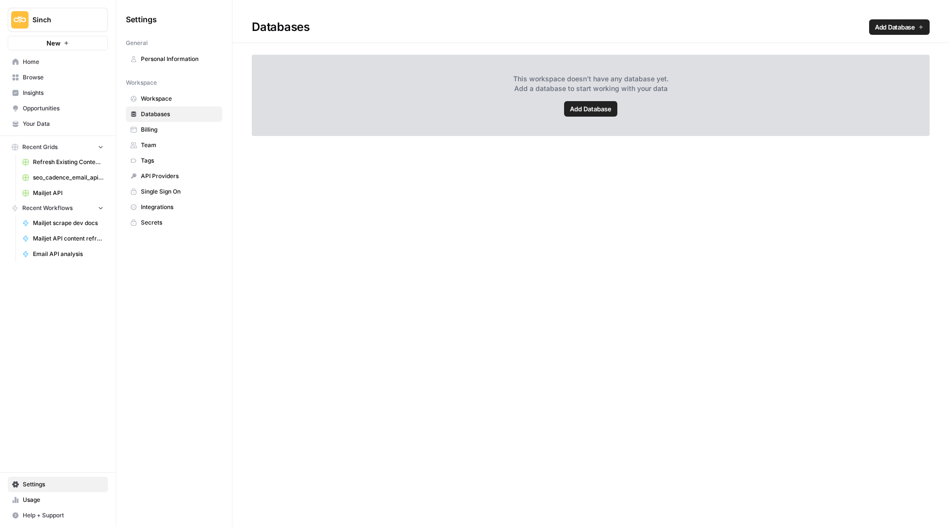
click at [895, 22] on span "Add Database" at bounding box center [895, 27] width 40 height 10
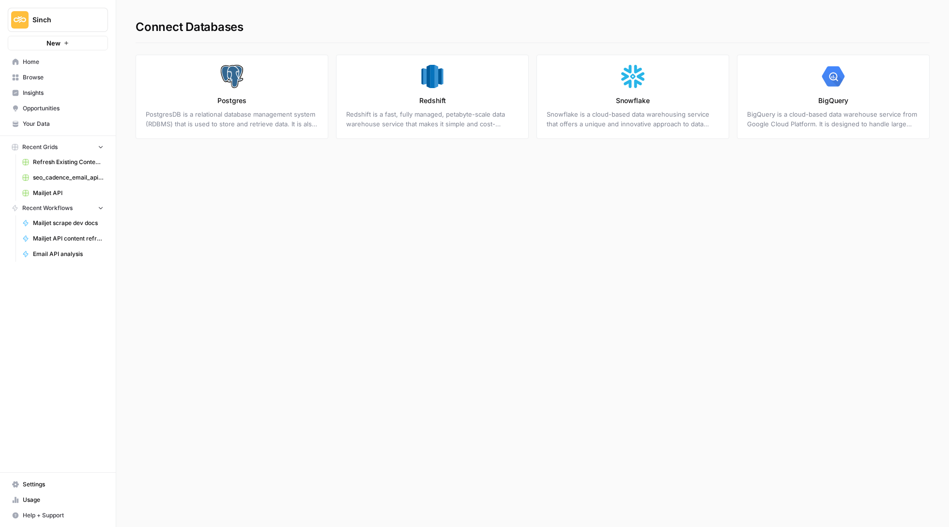
click at [55, 62] on span "Home" at bounding box center [63, 62] width 81 height 9
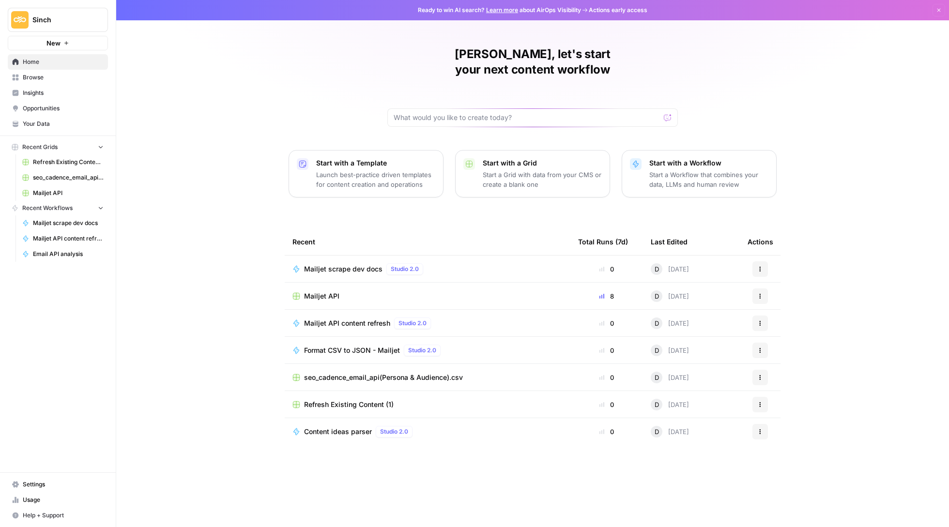
click at [43, 132] on nav "Home Browse Insights Opportunities Your Data" at bounding box center [58, 92] width 116 height 85
click at [43, 125] on span "Your Data" at bounding box center [63, 124] width 81 height 9
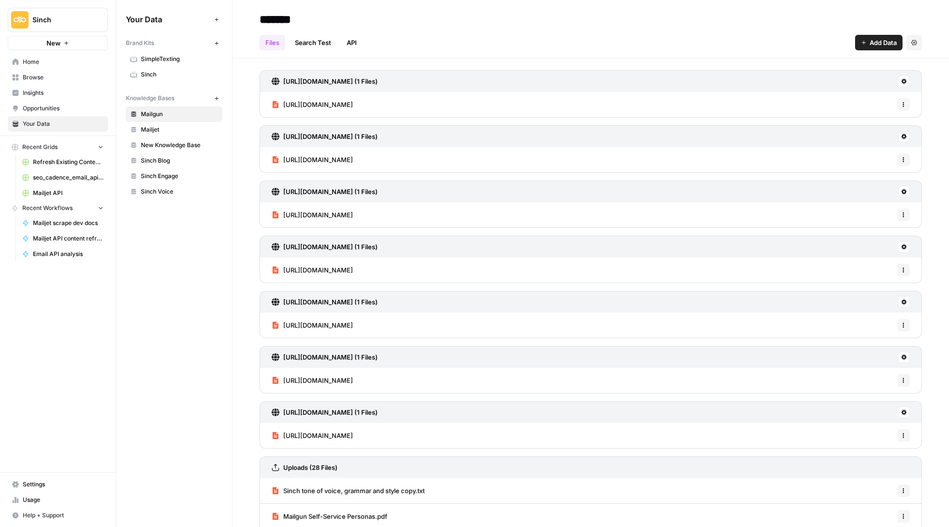
click at [220, 17] on button "Add Data" at bounding box center [217, 20] width 12 height 12
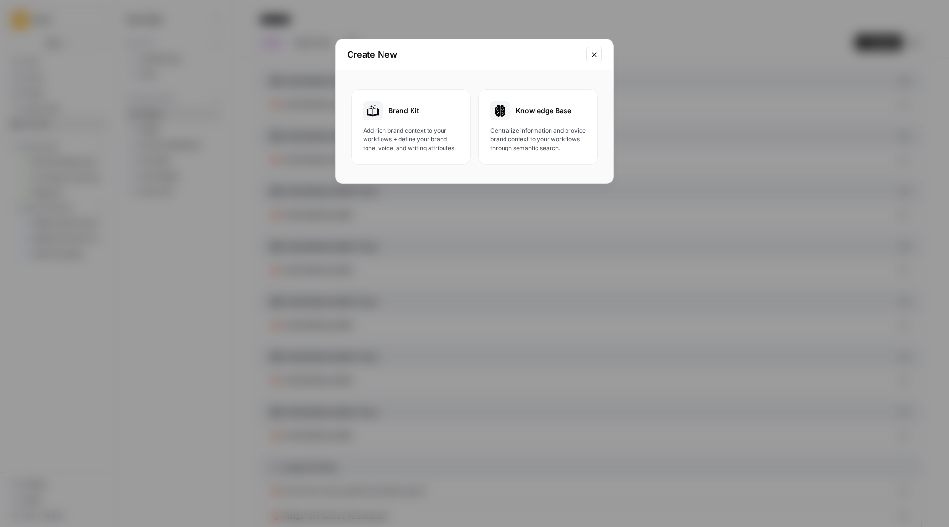
click at [569, 120] on div "Knowledge Base" at bounding box center [538, 110] width 95 height 19
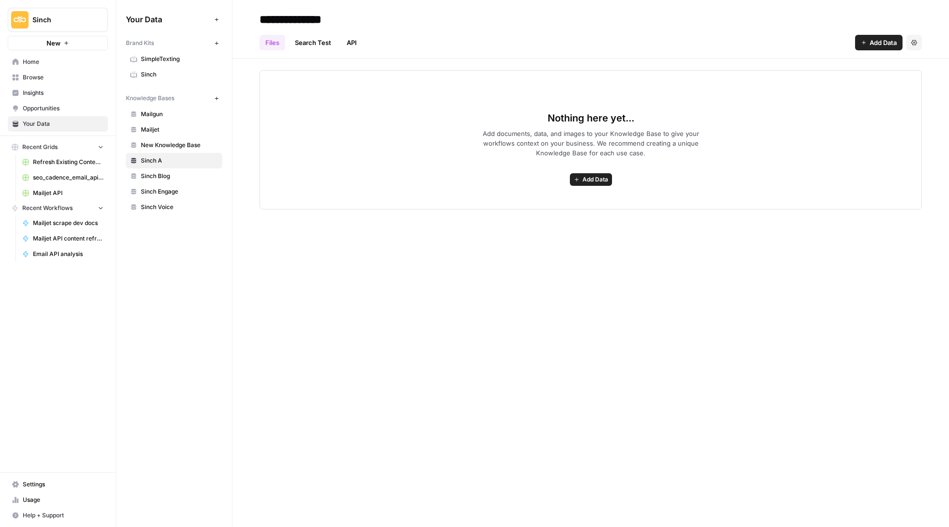
type input "**********"
click at [590, 176] on span "Add Data" at bounding box center [596, 179] width 26 height 9
click at [547, 215] on span "Web Scrape" at bounding box center [553, 215] width 88 height 10
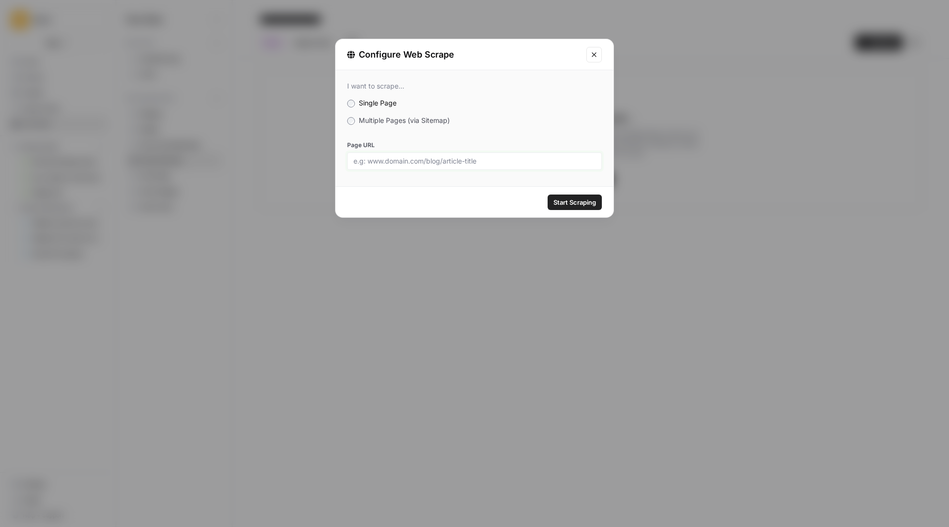
click at [466, 157] on input "Page URL" at bounding box center [474, 161] width 242 height 9
paste input "[URL][DOMAIN_NAME]"
type input "[URL][DOMAIN_NAME]"
click at [424, 122] on span "Multiple Pages (via Sitemap)" at bounding box center [404, 120] width 91 height 8
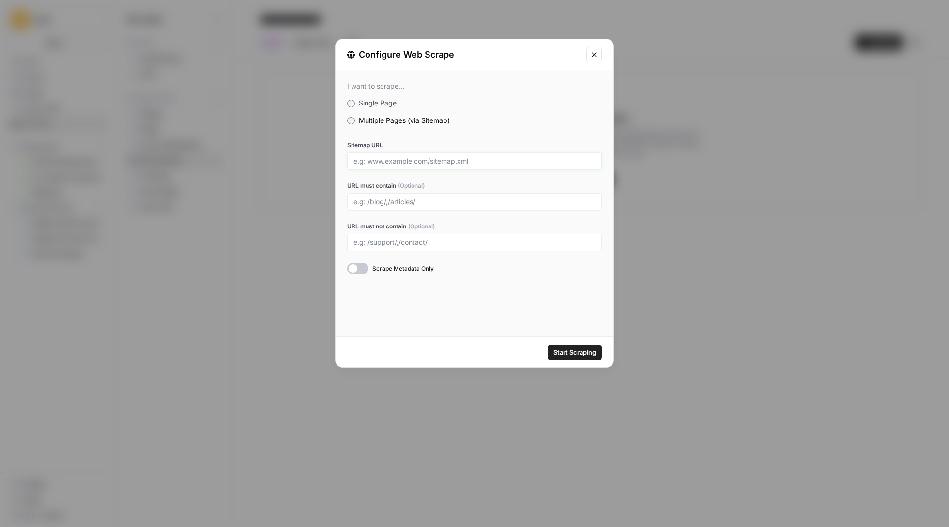
click at [468, 159] on input "Sitemap URL" at bounding box center [474, 161] width 242 height 9
paste input "[URL][DOMAIN_NAME]"
type input "[URL][DOMAIN_NAME]"
click at [573, 353] on span "Start Scraping" at bounding box center [574, 353] width 43 height 10
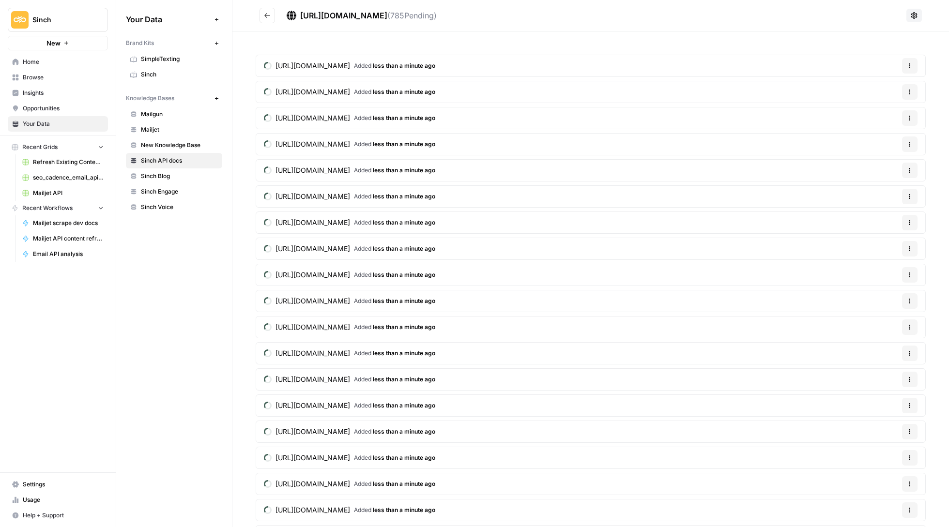
click at [435, 62] on span "less than a minute ago" at bounding box center [404, 65] width 62 height 7
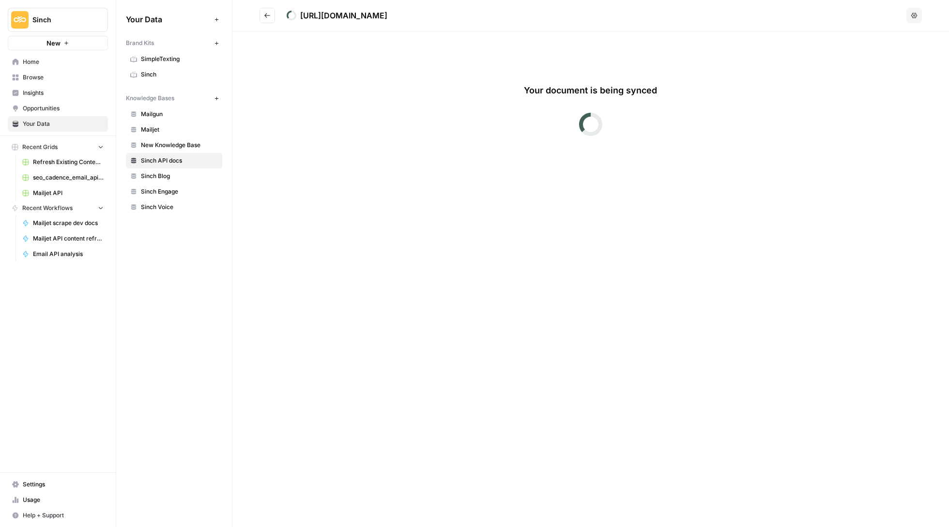
click at [262, 15] on button "Go back" at bounding box center [267, 15] width 15 height 15
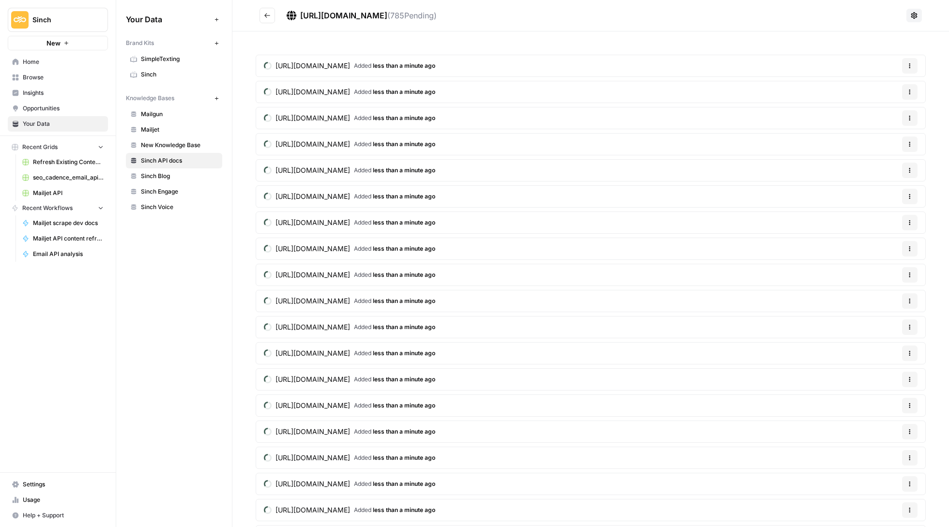
click at [350, 63] on span "[URL][DOMAIN_NAME]" at bounding box center [313, 66] width 75 height 10
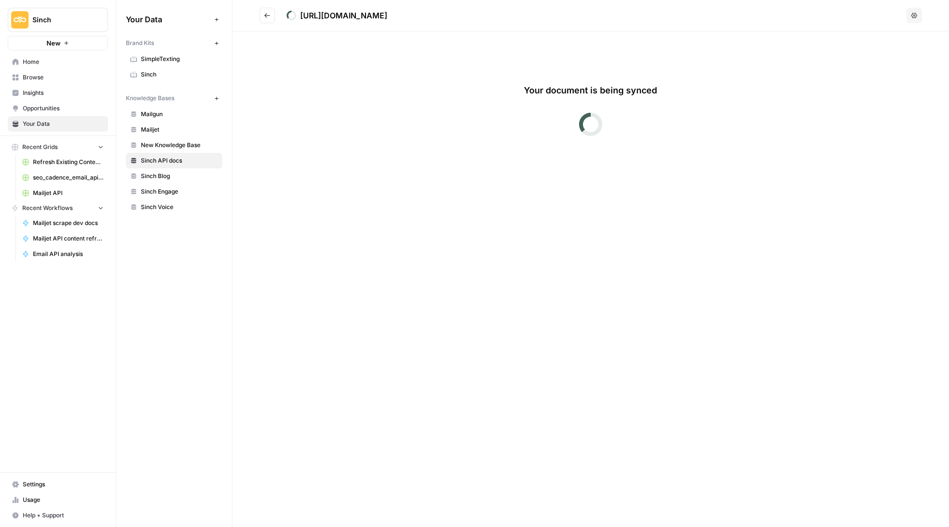
click at [270, 15] on icon "Go back" at bounding box center [267, 15] width 7 height 7
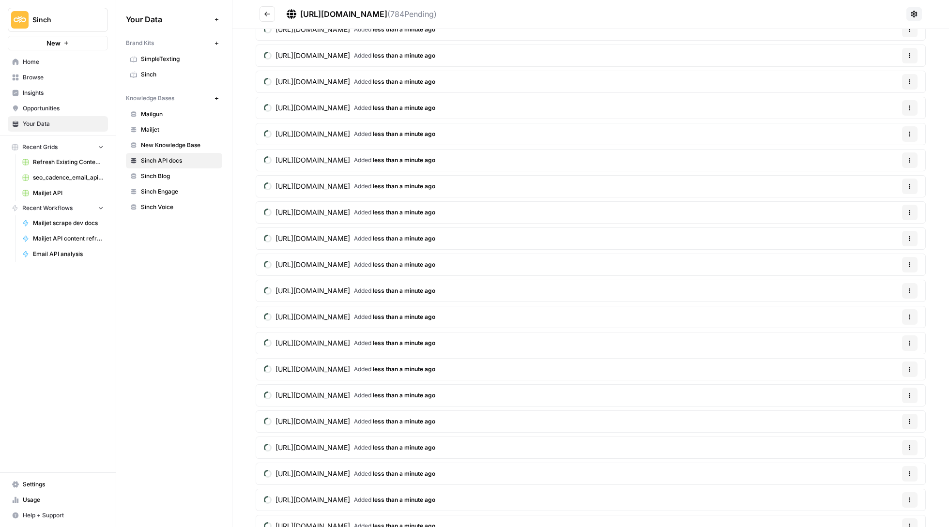
scroll to position [71, 0]
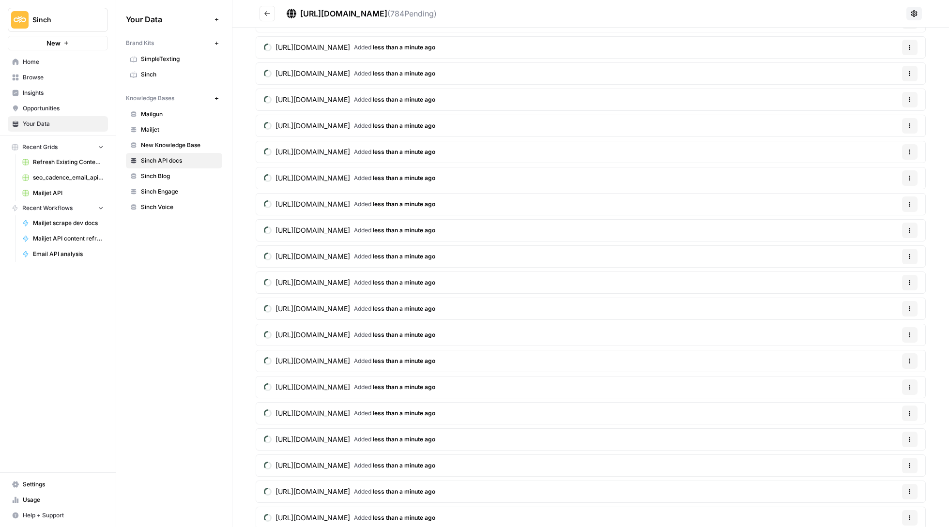
click at [350, 181] on span "[URL][DOMAIN_NAME]" at bounding box center [313, 178] width 75 height 10
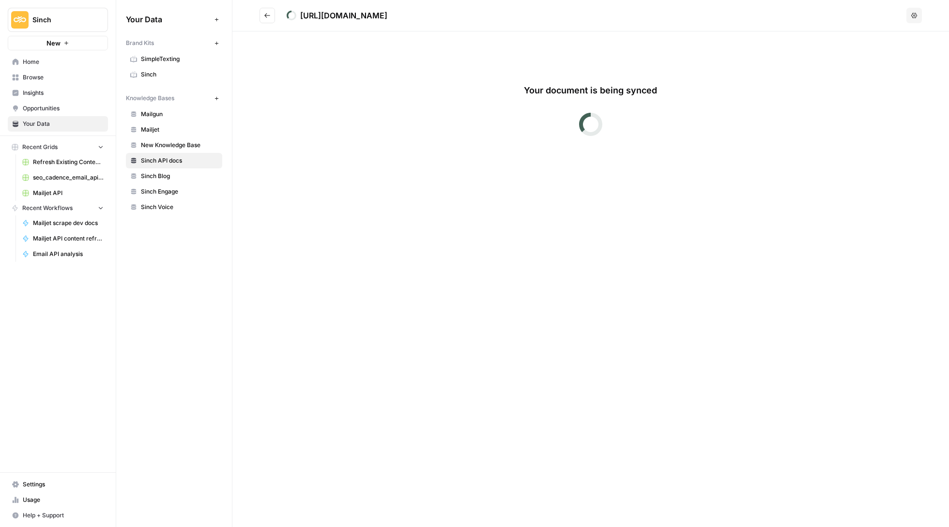
click at [264, 18] on icon "Go back" at bounding box center [267, 15] width 7 height 7
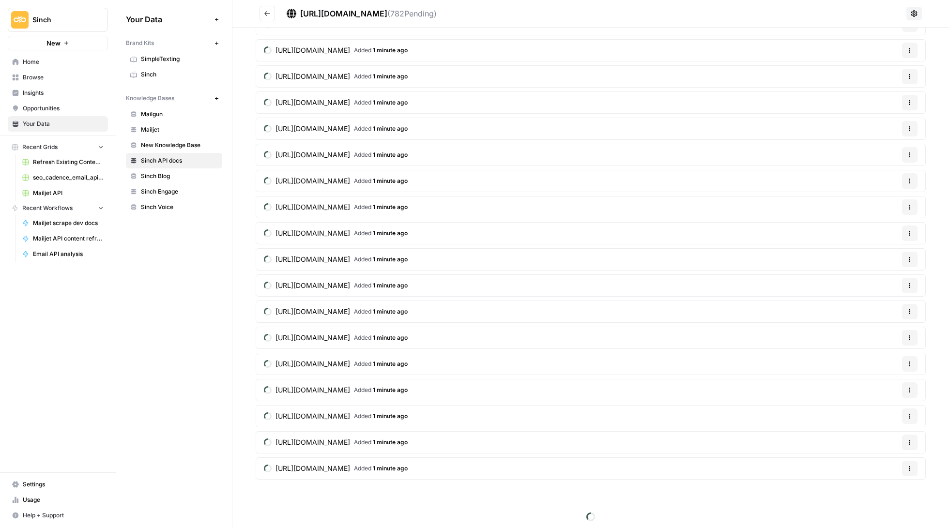
click at [350, 176] on span "[URL][DOMAIN_NAME]" at bounding box center [313, 181] width 75 height 10
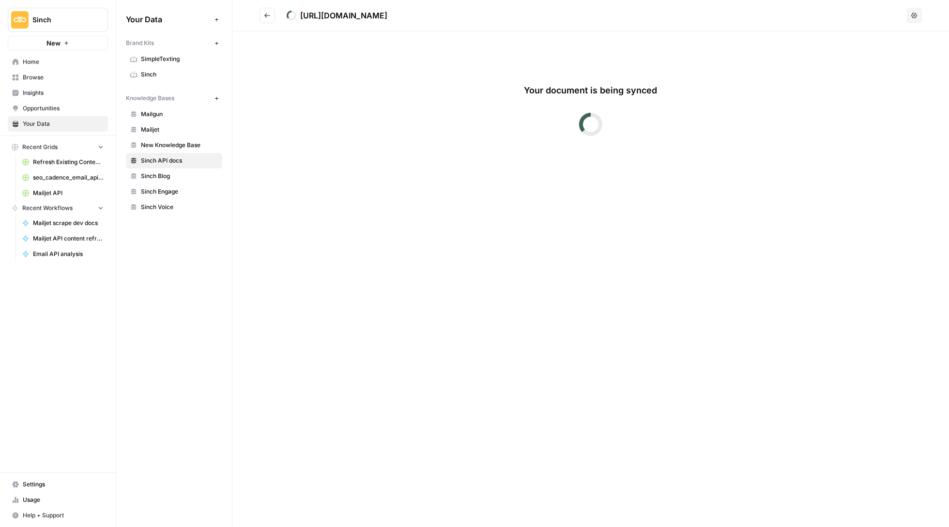
click at [713, 17] on h2 "[URL][DOMAIN_NAME]" at bounding box center [581, 15] width 643 height 15
click at [387, 14] on div "[URL][DOMAIN_NAME]" at bounding box center [343, 16] width 87 height 12
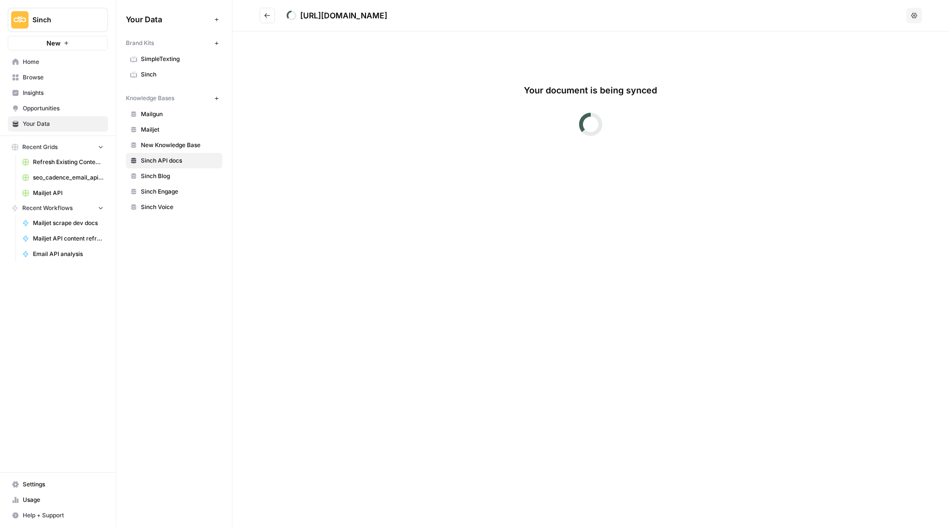
drag, startPoint x: 711, startPoint y: 14, endPoint x: 301, endPoint y: 15, distance: 410.2
click at [301, 15] on h2 "[URL][DOMAIN_NAME]" at bounding box center [581, 15] width 643 height 15
copy div "[URL][DOMAIN_NAME]"
click at [264, 10] on button "Go back" at bounding box center [267, 15] width 15 height 15
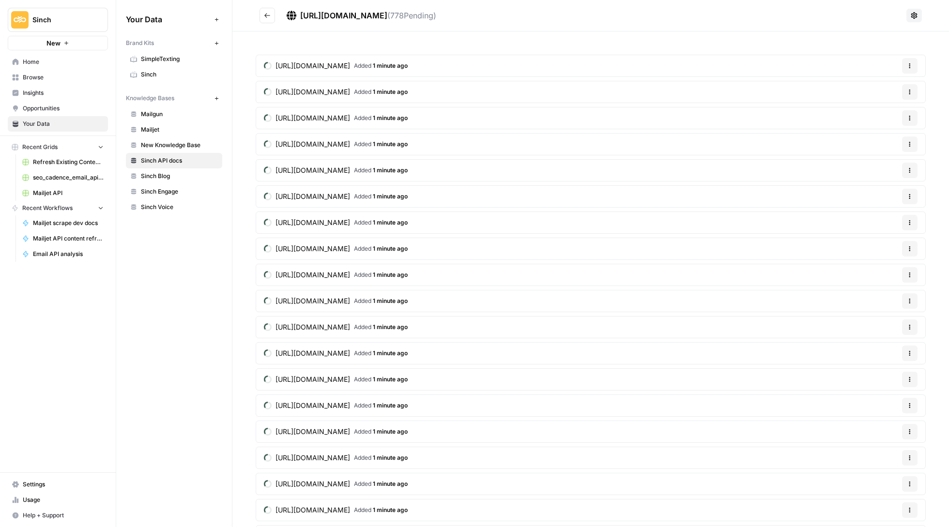
click at [350, 63] on span "[URL][DOMAIN_NAME]" at bounding box center [313, 66] width 75 height 10
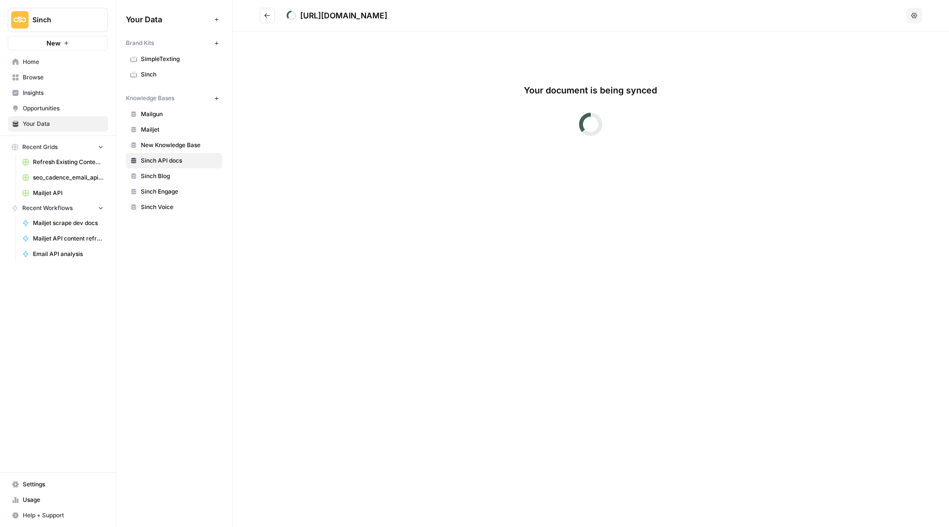
click at [268, 10] on button "Go back" at bounding box center [267, 15] width 15 height 15
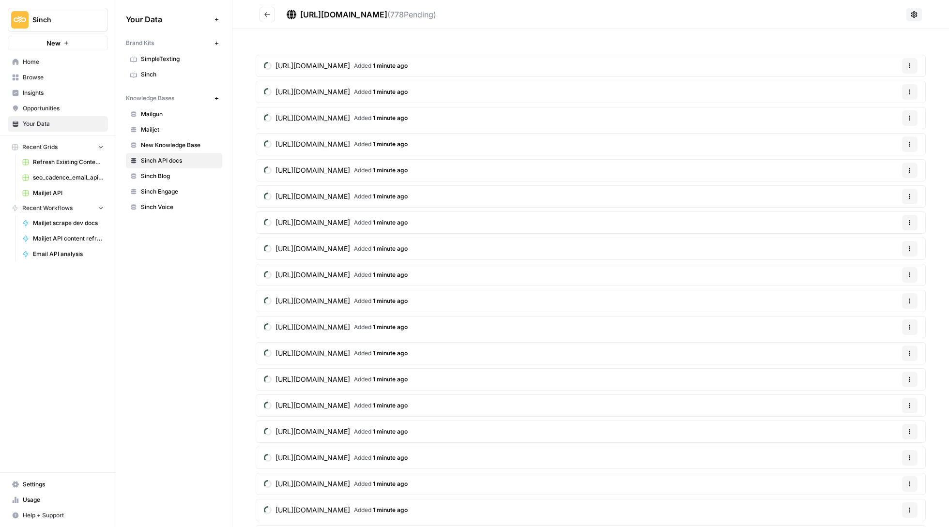
scroll to position [245, 0]
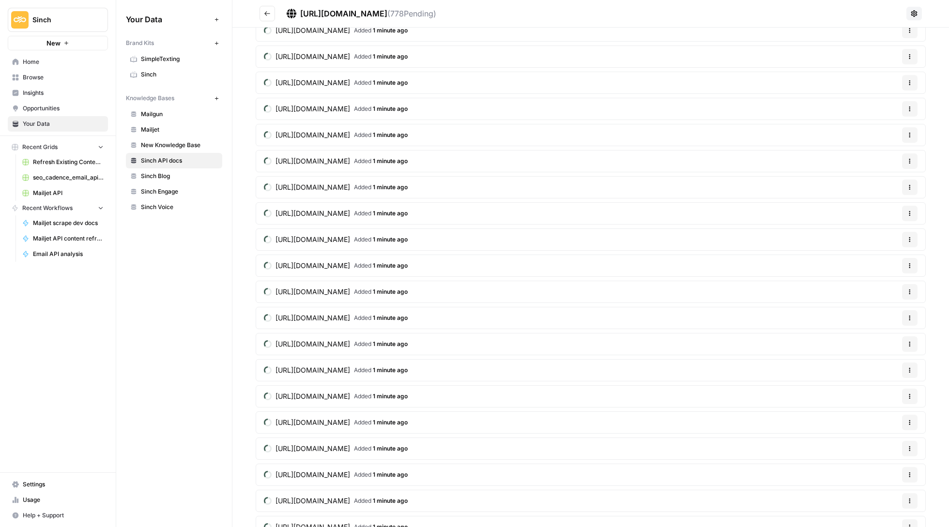
click at [350, 268] on span "[URL][DOMAIN_NAME]" at bounding box center [313, 266] width 75 height 10
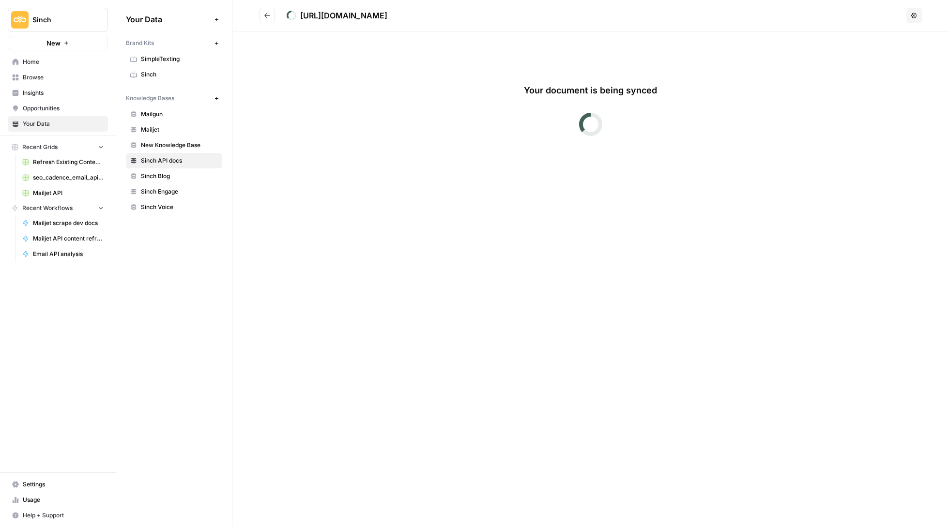
click at [387, 13] on div "[URL][DOMAIN_NAME]" at bounding box center [343, 16] width 87 height 12
click at [571, 21] on h2 "[URL][DOMAIN_NAME]" at bounding box center [581, 15] width 643 height 15
click at [584, 13] on h2 "[URL][DOMAIN_NAME]" at bounding box center [581, 15] width 643 height 15
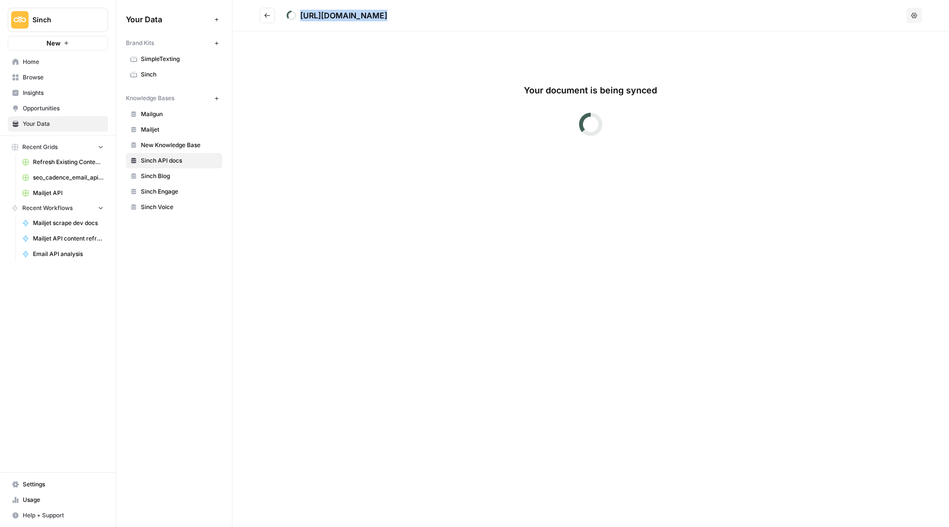
drag, startPoint x: 584, startPoint y: 13, endPoint x: 292, endPoint y: 20, distance: 291.6
click at [292, 20] on h2 "[URL][DOMAIN_NAME]" at bounding box center [581, 15] width 643 height 15
copy div "[URL][DOMAIN_NAME]"
click at [269, 12] on icon "Go back" at bounding box center [267, 15] width 7 height 7
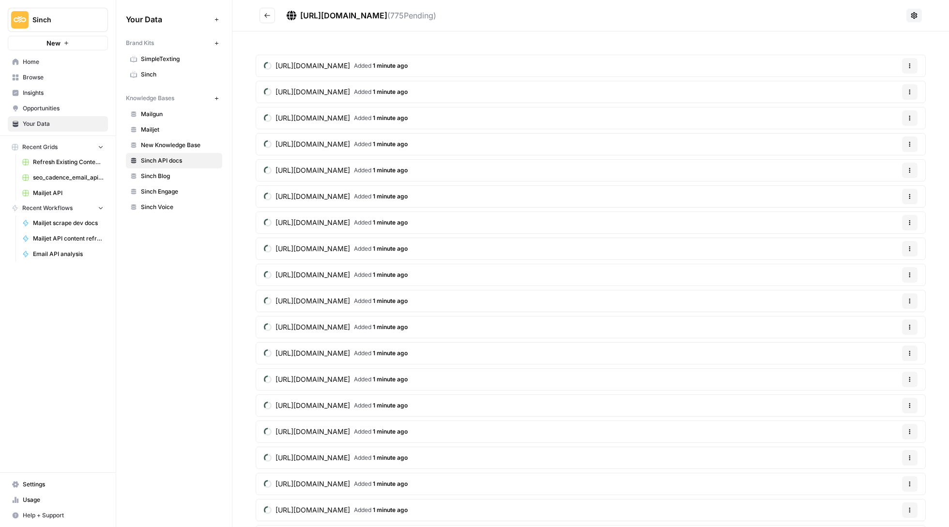
click at [64, 97] on span "Insights" at bounding box center [63, 93] width 81 height 9
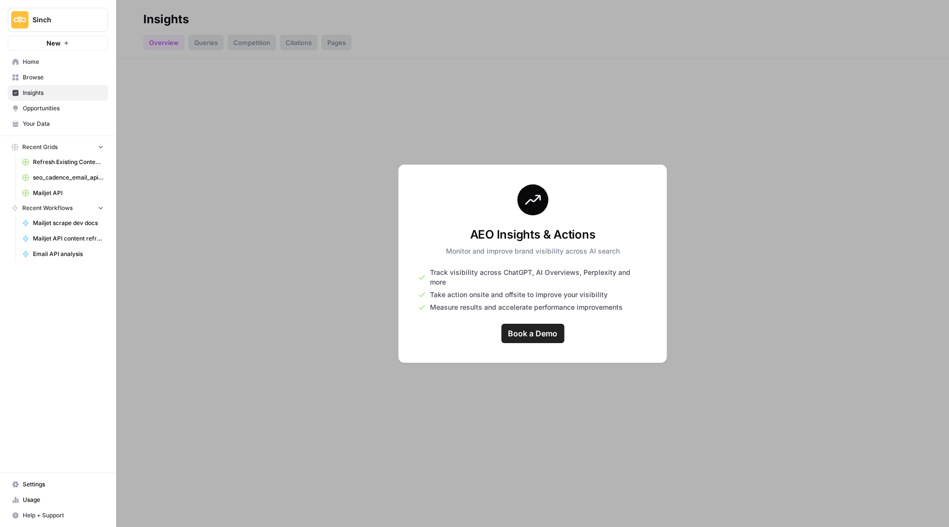
click at [64, 84] on link "Browse" at bounding box center [58, 77] width 100 height 15
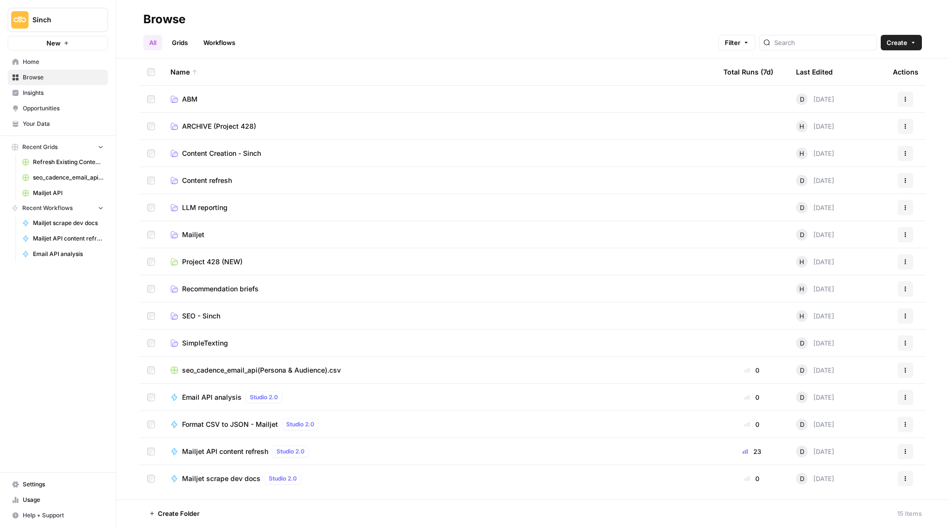
click at [63, 109] on span "Opportunities" at bounding box center [63, 108] width 81 height 9
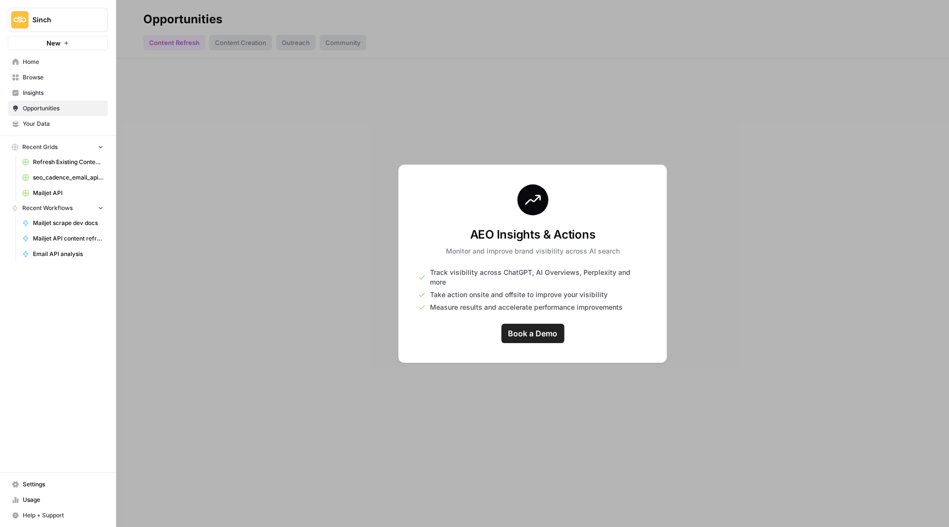
click at [63, 97] on span "Insights" at bounding box center [63, 93] width 81 height 9
drag, startPoint x: 584, startPoint y: 174, endPoint x: 584, endPoint y: 119, distance: 55.7
click at [584, 119] on div "Insights Overview Queries Competition Citations Pages AEO Insights & Actions Mo…" at bounding box center [532, 263] width 833 height 527
click at [27, 62] on span "Home" at bounding box center [63, 62] width 81 height 9
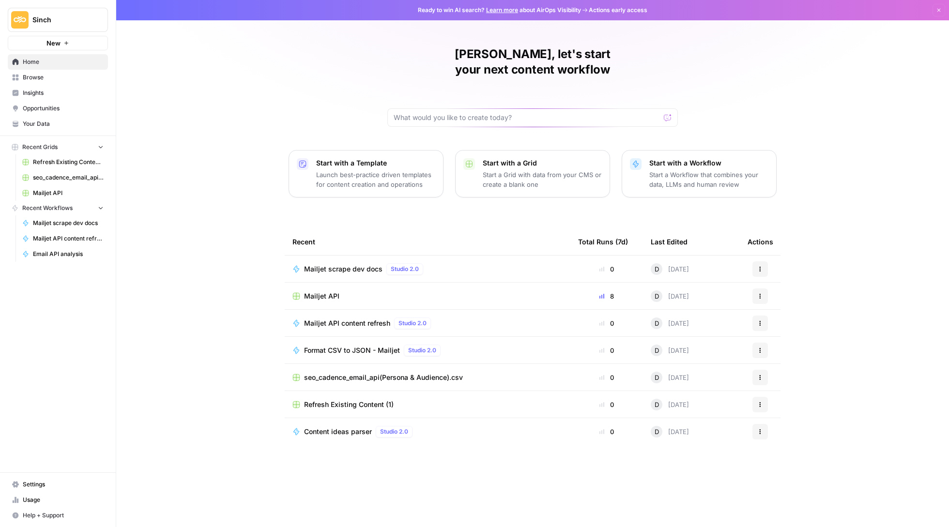
click at [41, 124] on span "Your Data" at bounding box center [63, 124] width 81 height 9
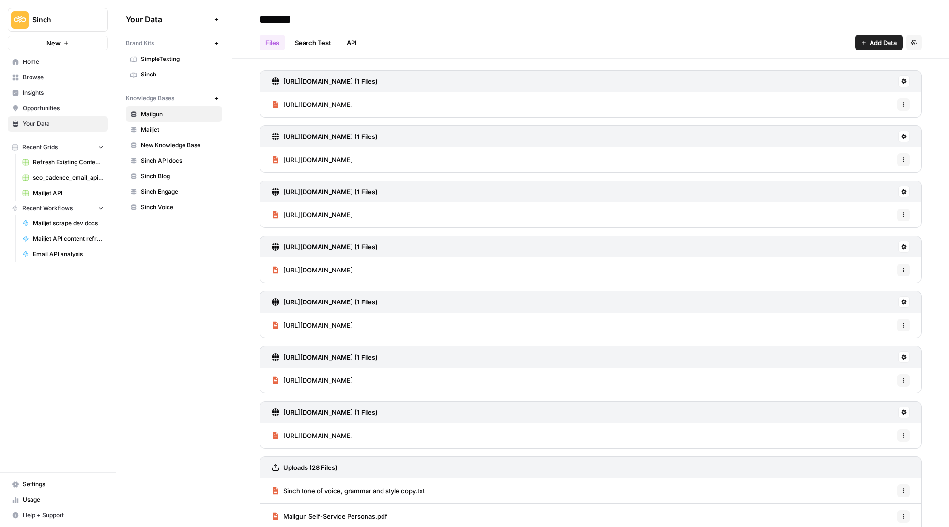
click at [167, 69] on link "Sinch" at bounding box center [174, 74] width 96 height 15
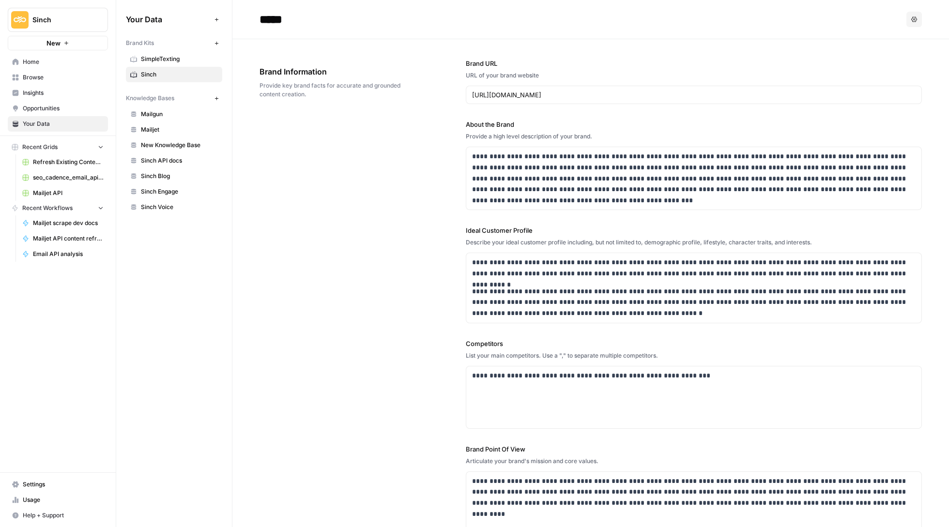
click at [172, 158] on span "Sinch API docs" at bounding box center [179, 160] width 77 height 9
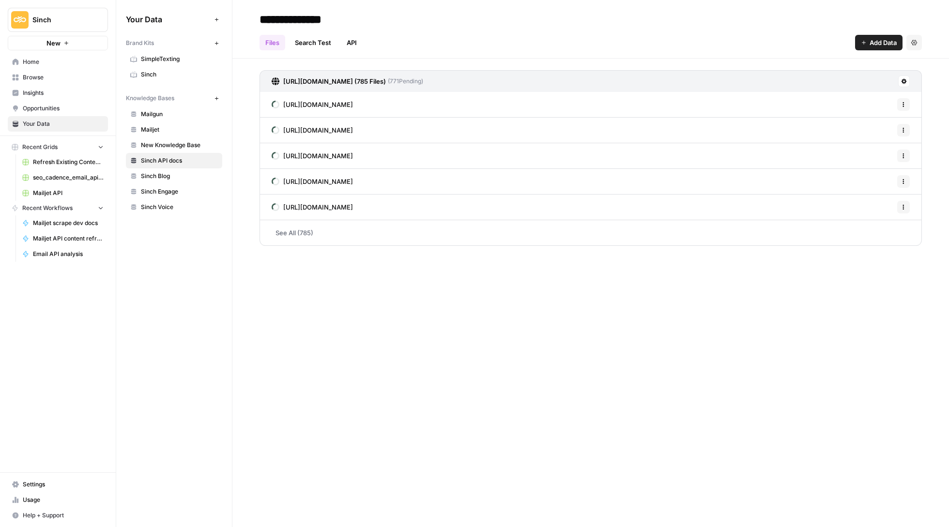
click at [353, 107] on span "[URL][DOMAIN_NAME]" at bounding box center [318, 105] width 70 height 10
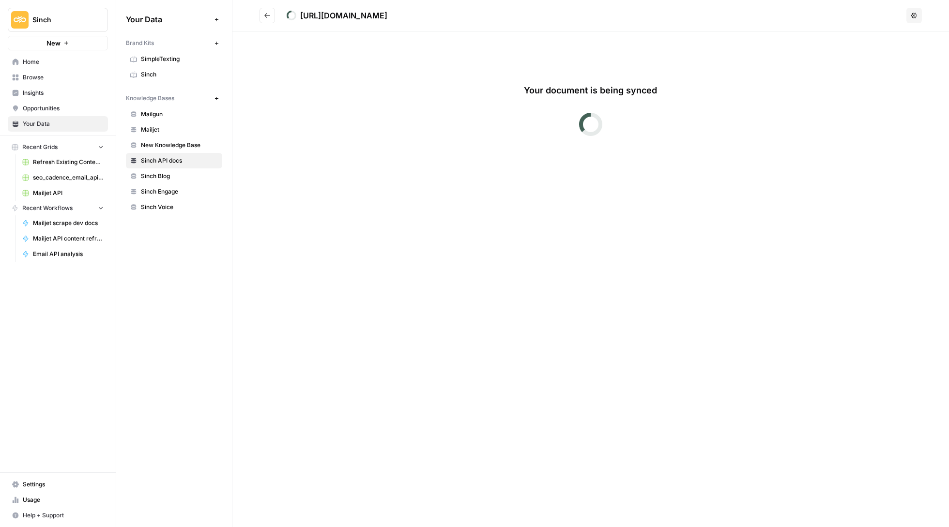
drag, startPoint x: 737, startPoint y: 92, endPoint x: 263, endPoint y: 9, distance: 480.3
click at [263, 9] on button "Go back" at bounding box center [267, 15] width 15 height 15
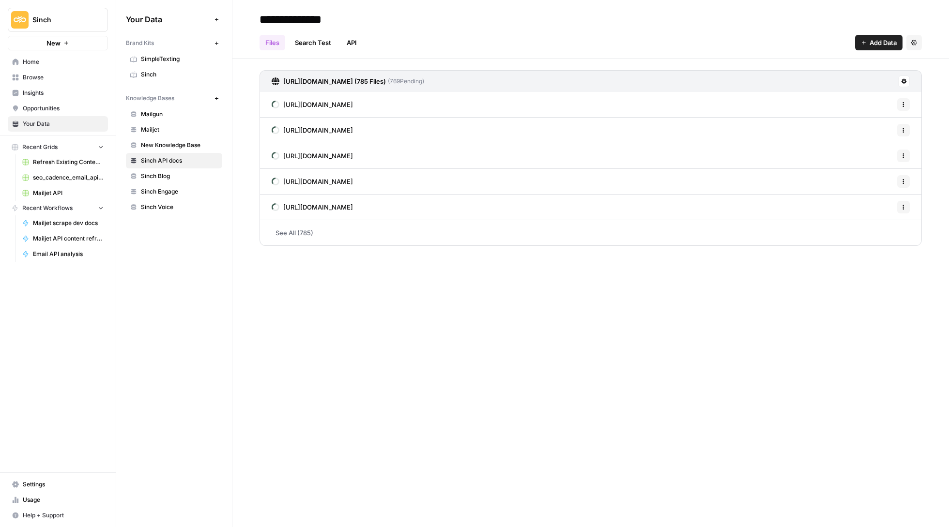
click at [295, 228] on link "See All (785)" at bounding box center [591, 232] width 662 height 25
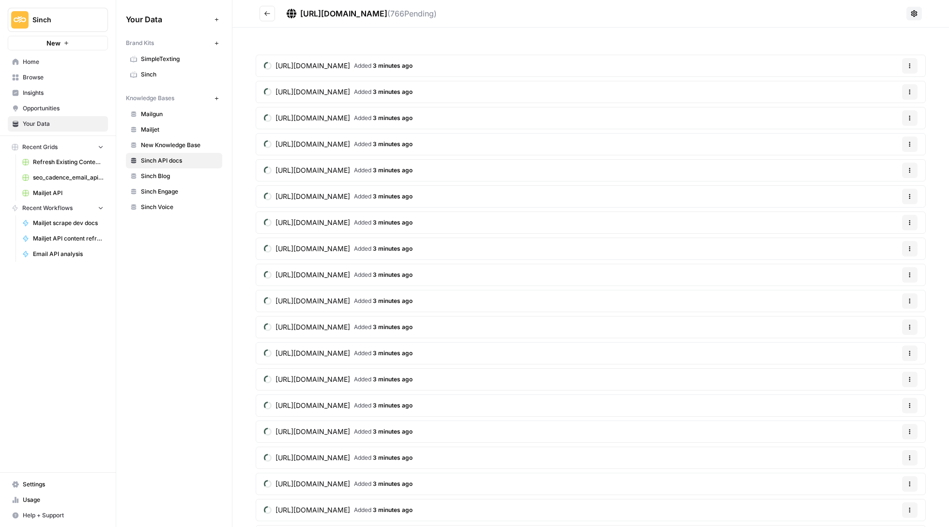
click at [264, 14] on icon "Go back" at bounding box center [267, 13] width 6 height 4
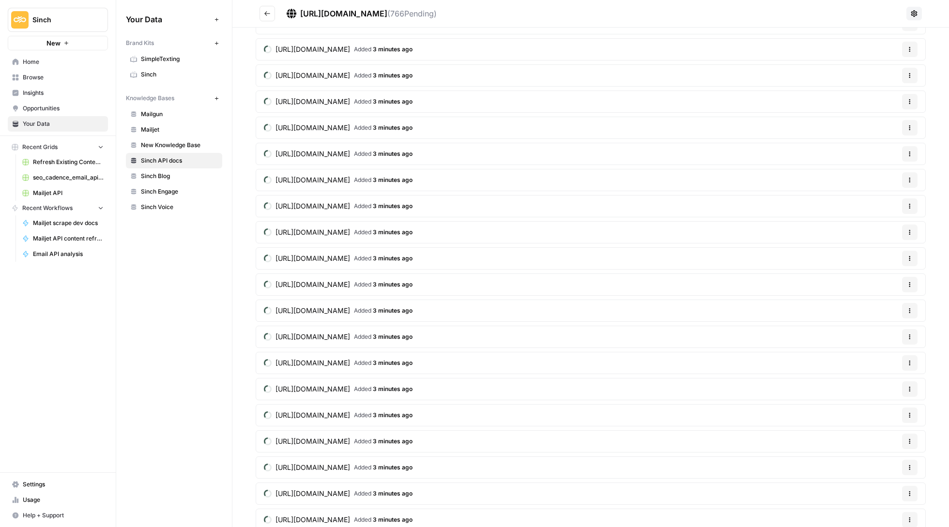
click at [268, 10] on icon "Go back" at bounding box center [267, 13] width 7 height 7
